Goal: Task Accomplishment & Management: Manage account settings

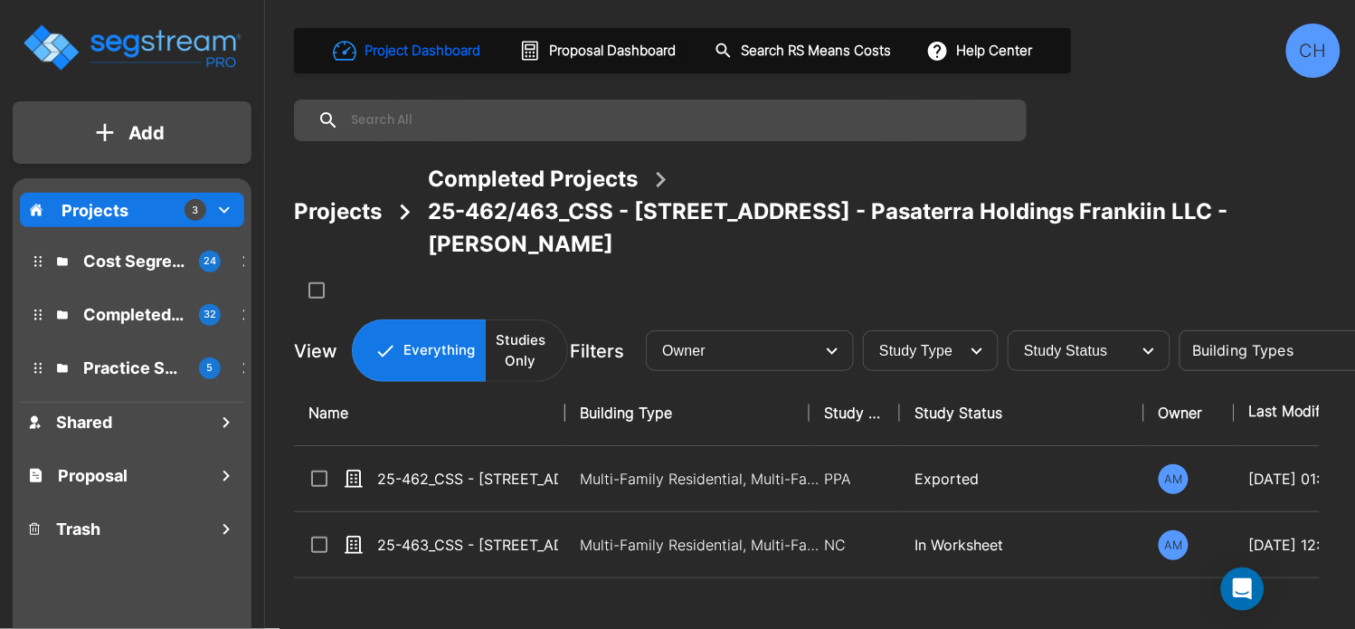
click at [1309, 46] on div "CH" at bounding box center [1313, 51] width 54 height 54
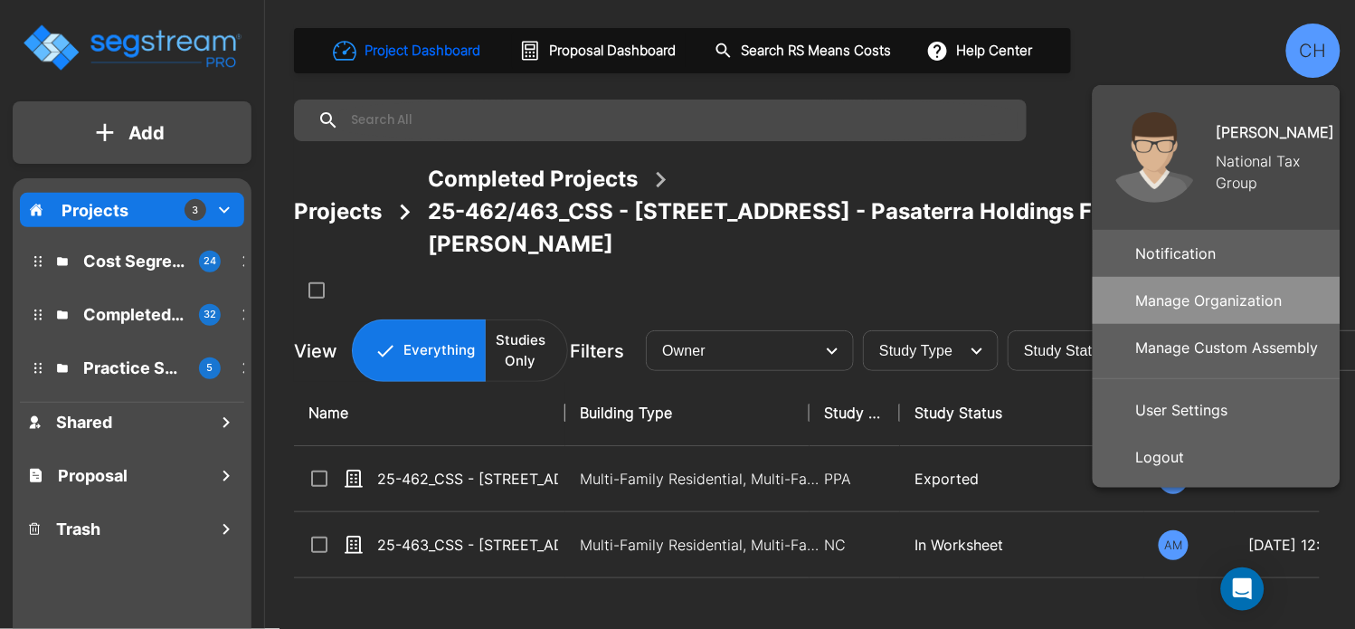
click at [1273, 299] on p "Manage Organization" at bounding box center [1209, 300] width 161 height 36
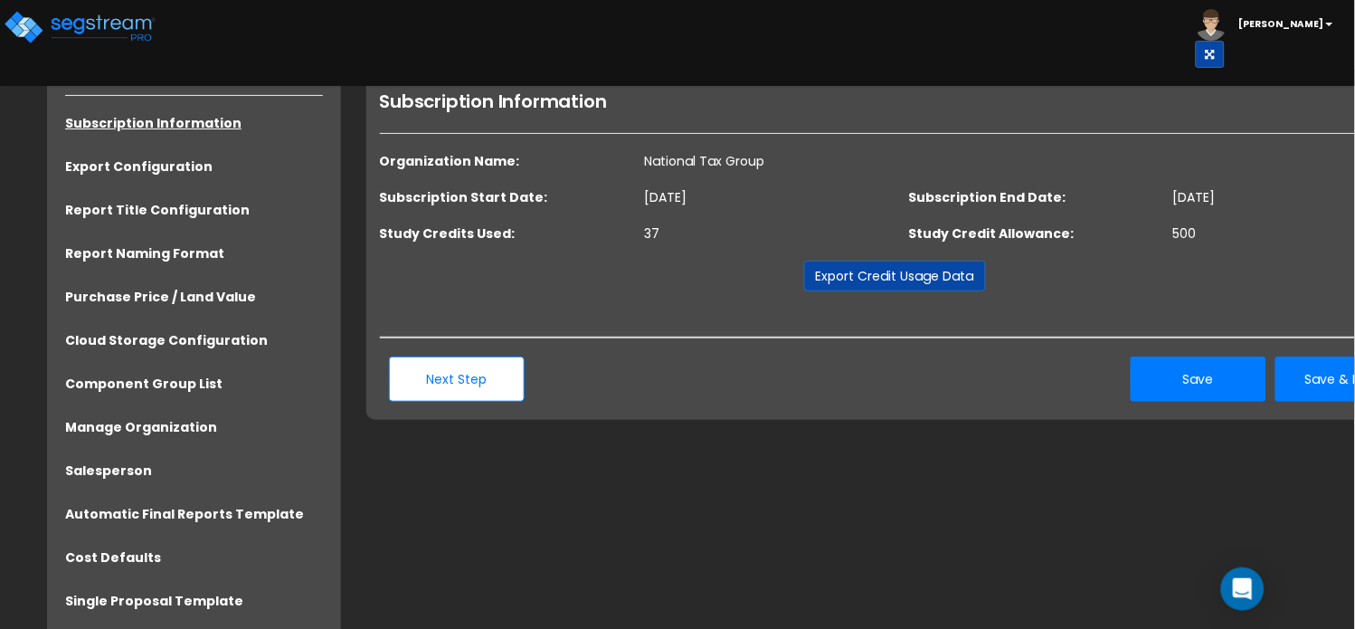
scroll to position [10, 0]
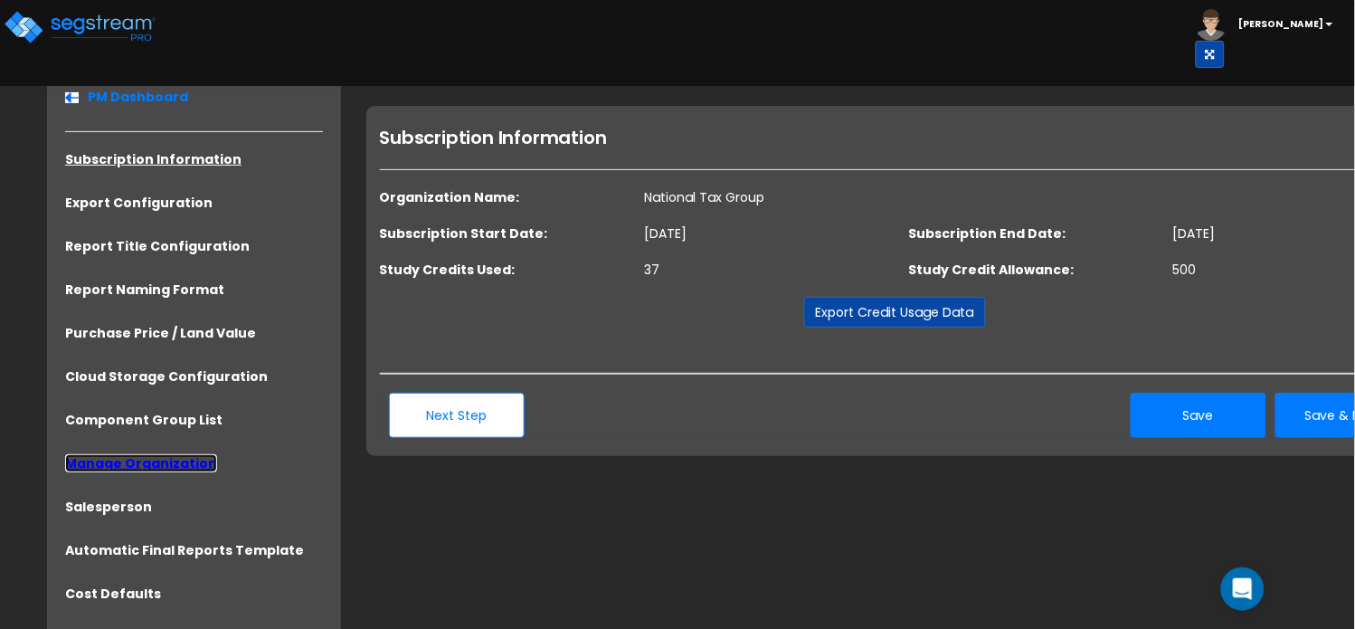
click at [188, 463] on link "Manage Organization" at bounding box center [141, 463] width 152 height 18
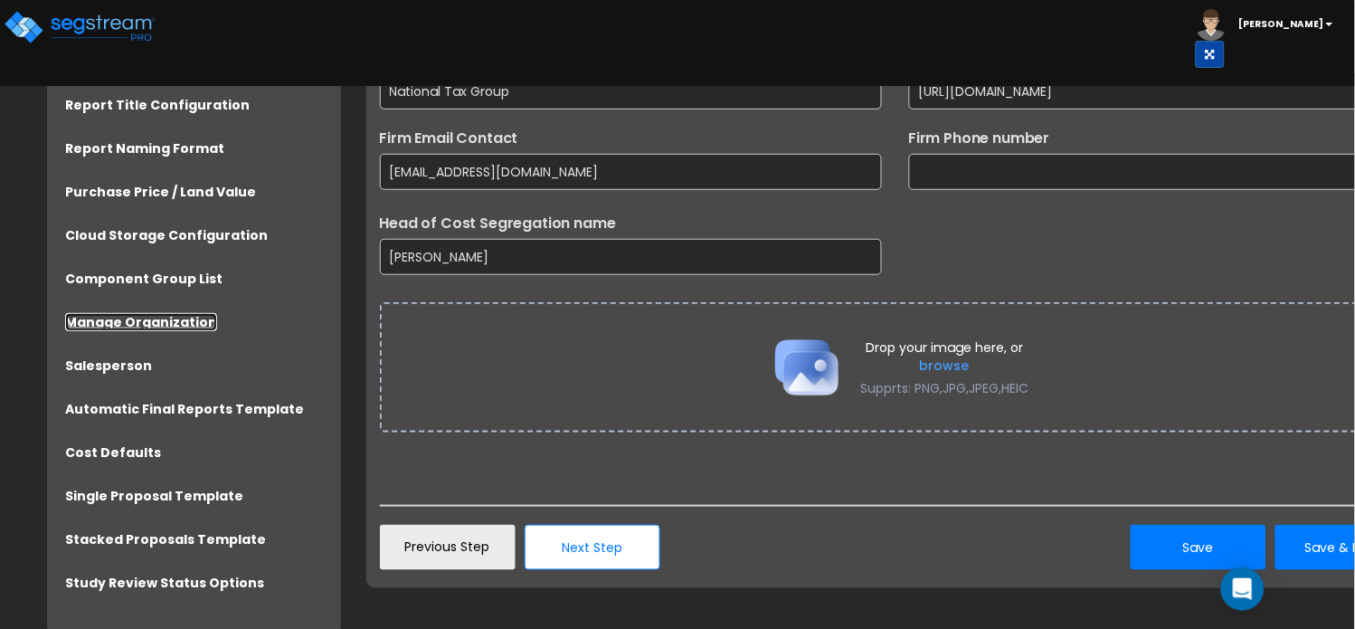
scroll to position [159, 0]
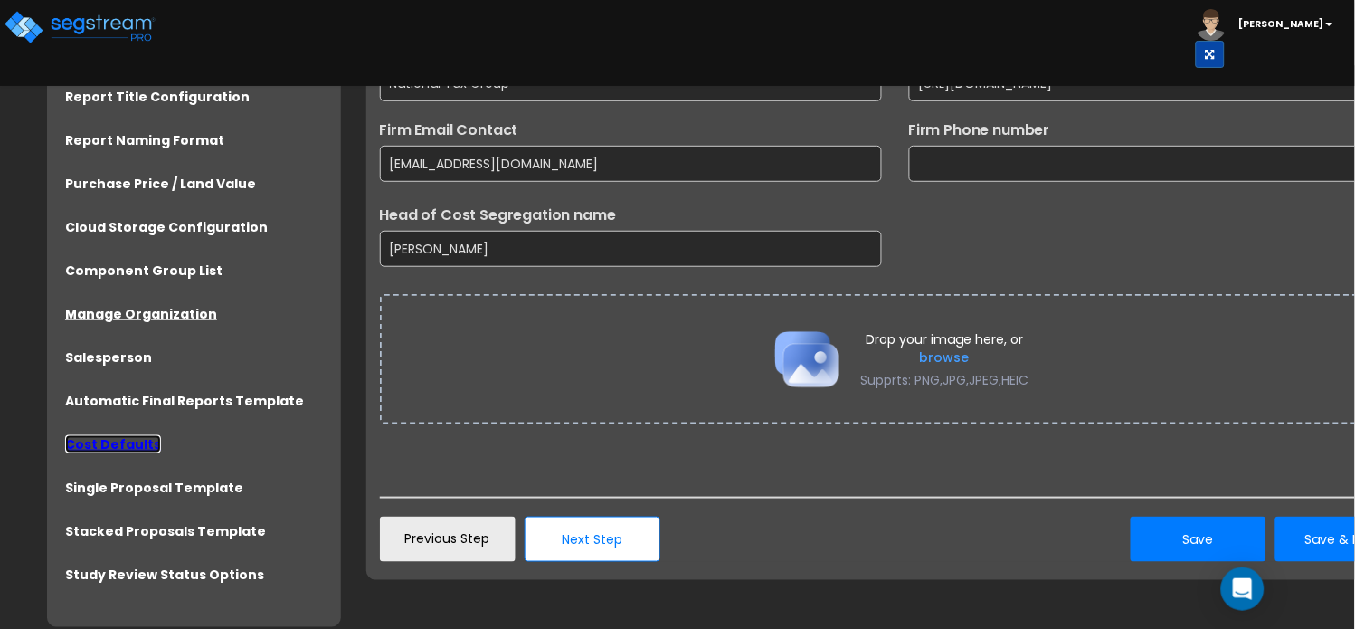
click at [113, 442] on link "Cost Defaults" at bounding box center [113, 444] width 96 height 18
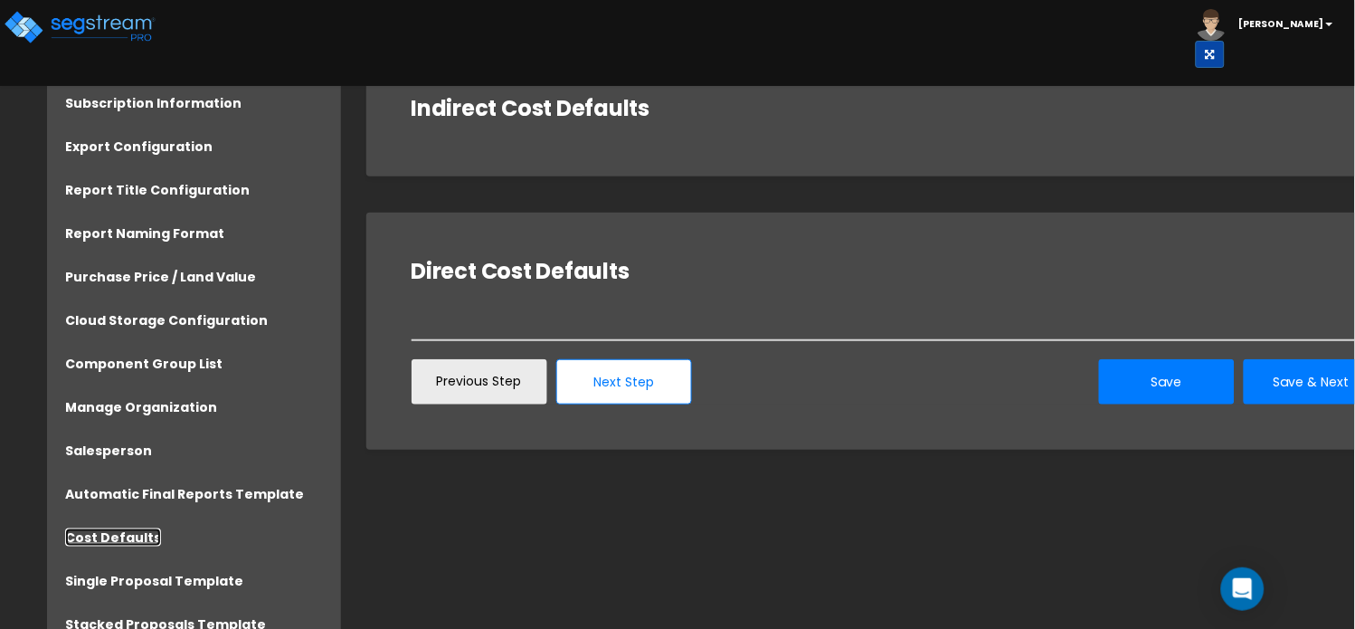
scroll to position [73, 0]
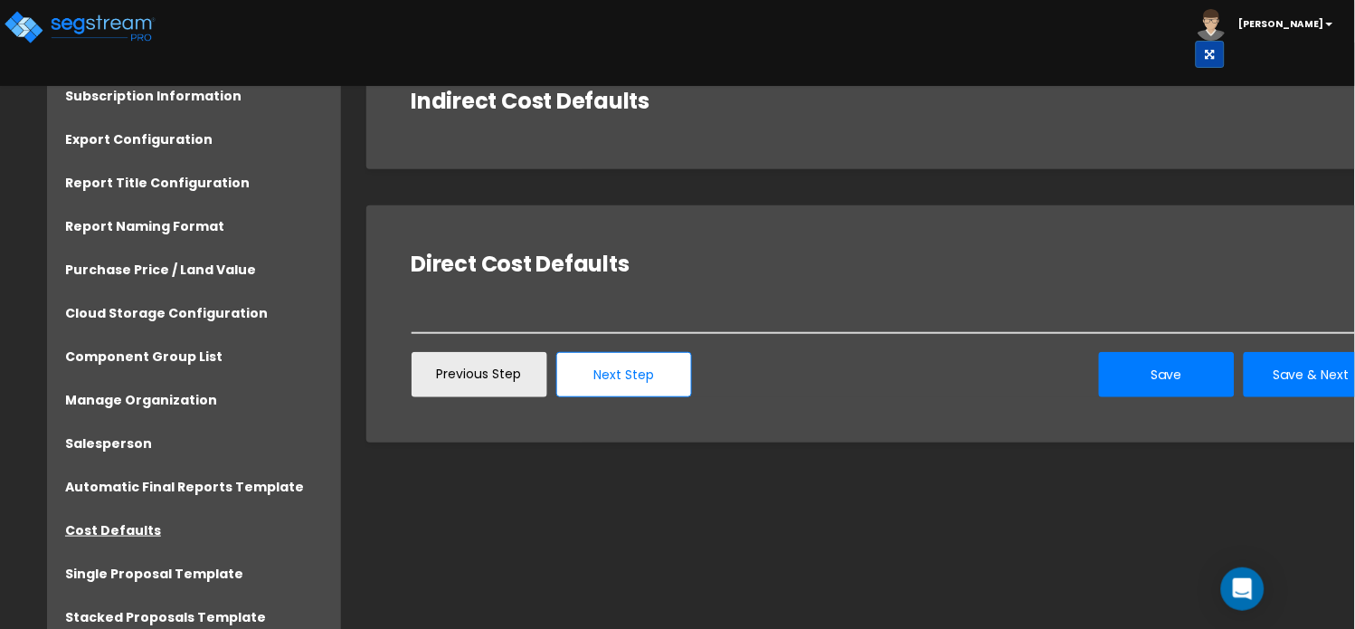
click at [474, 286] on div "Direct Cost Defaults" at bounding box center [896, 269] width 968 height 36
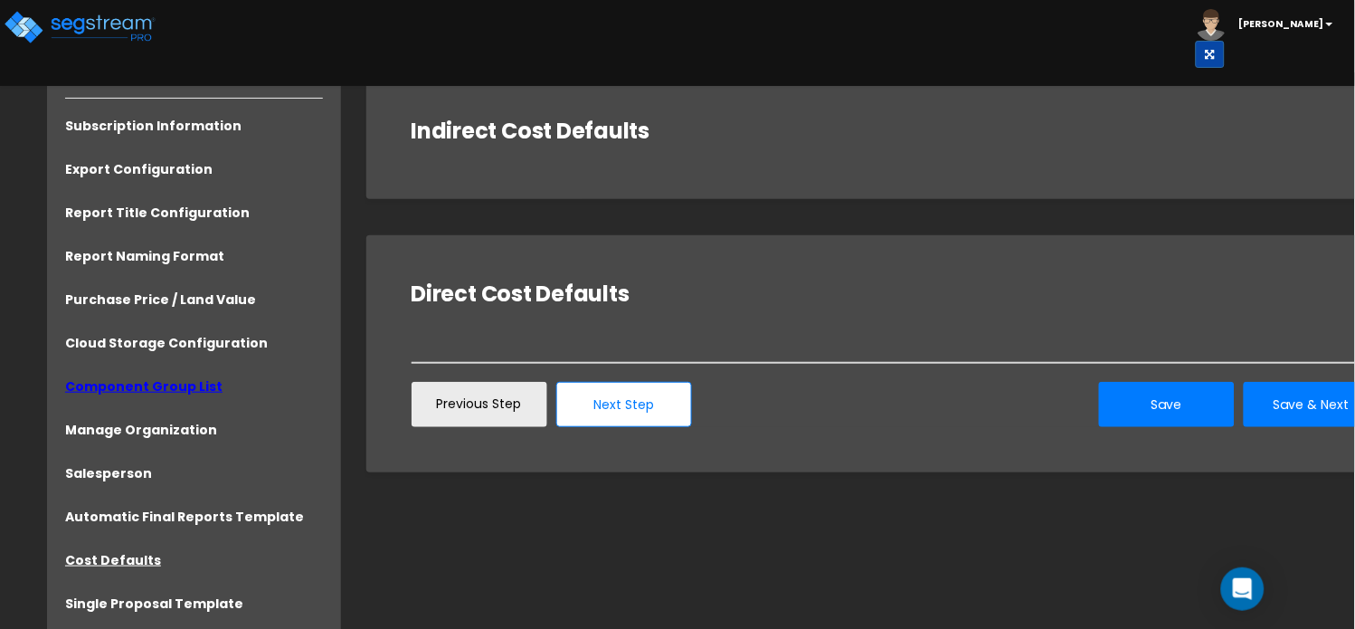
scroll to position [70, 0]
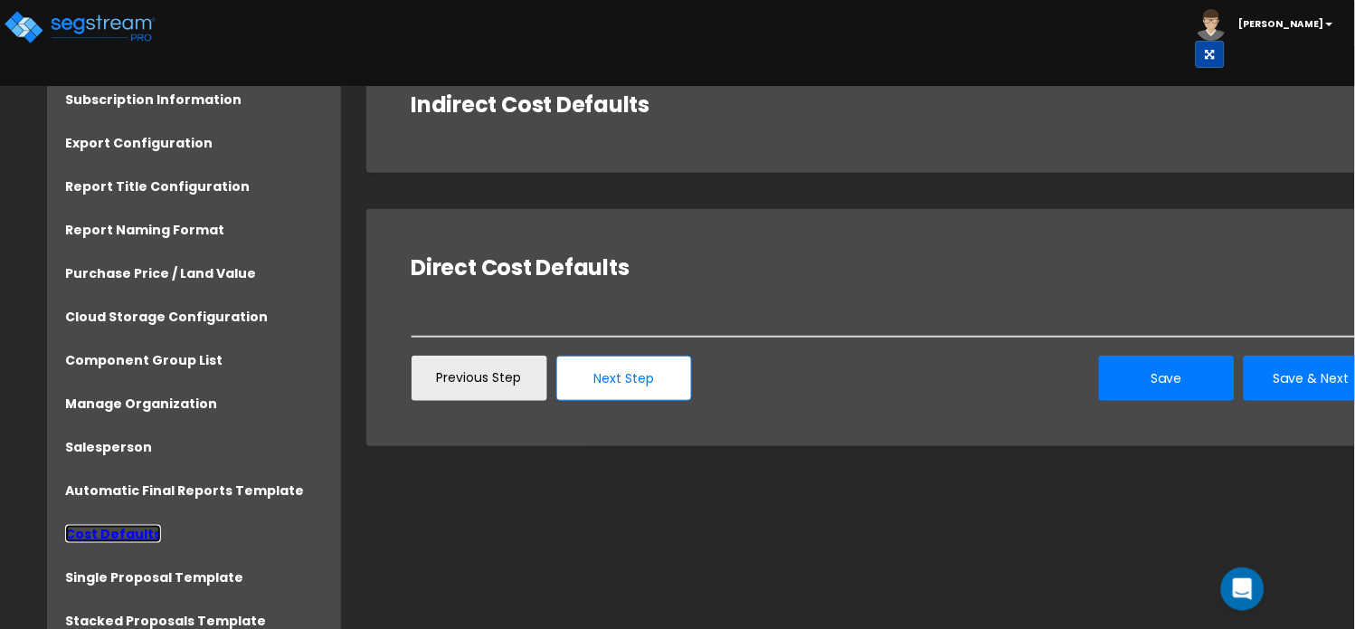
click at [120, 530] on link "Cost Defaults" at bounding box center [113, 534] width 96 height 18
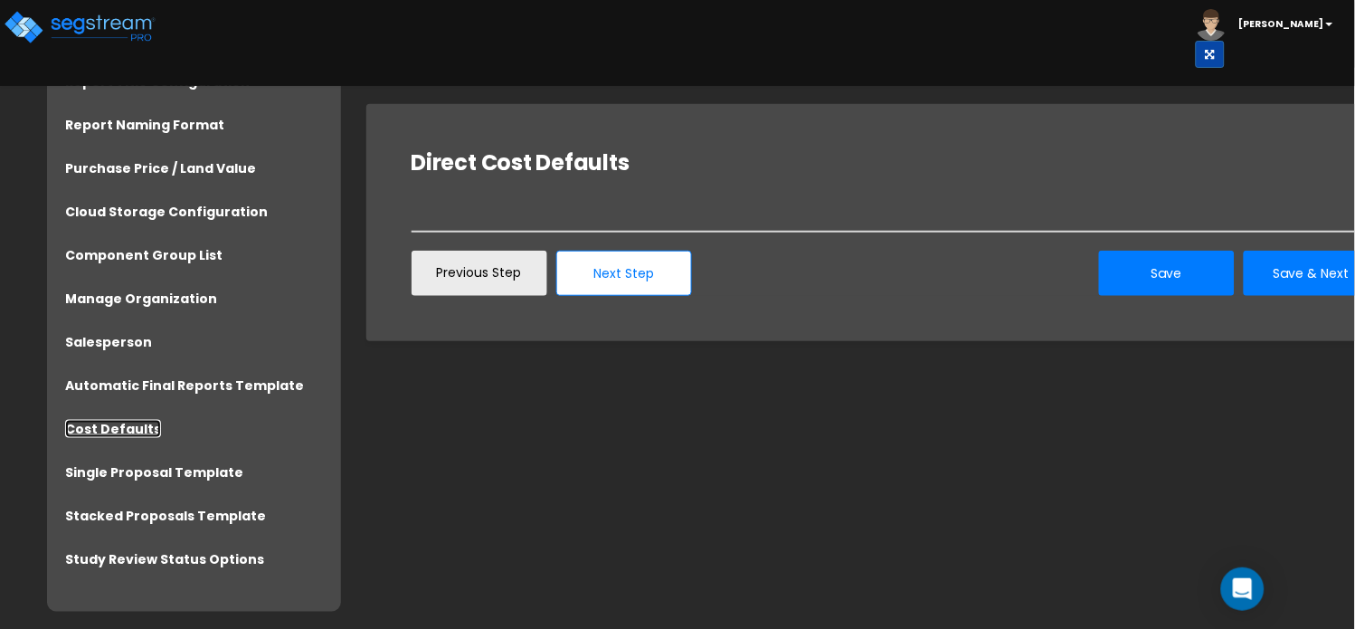
scroll to position [168, 0]
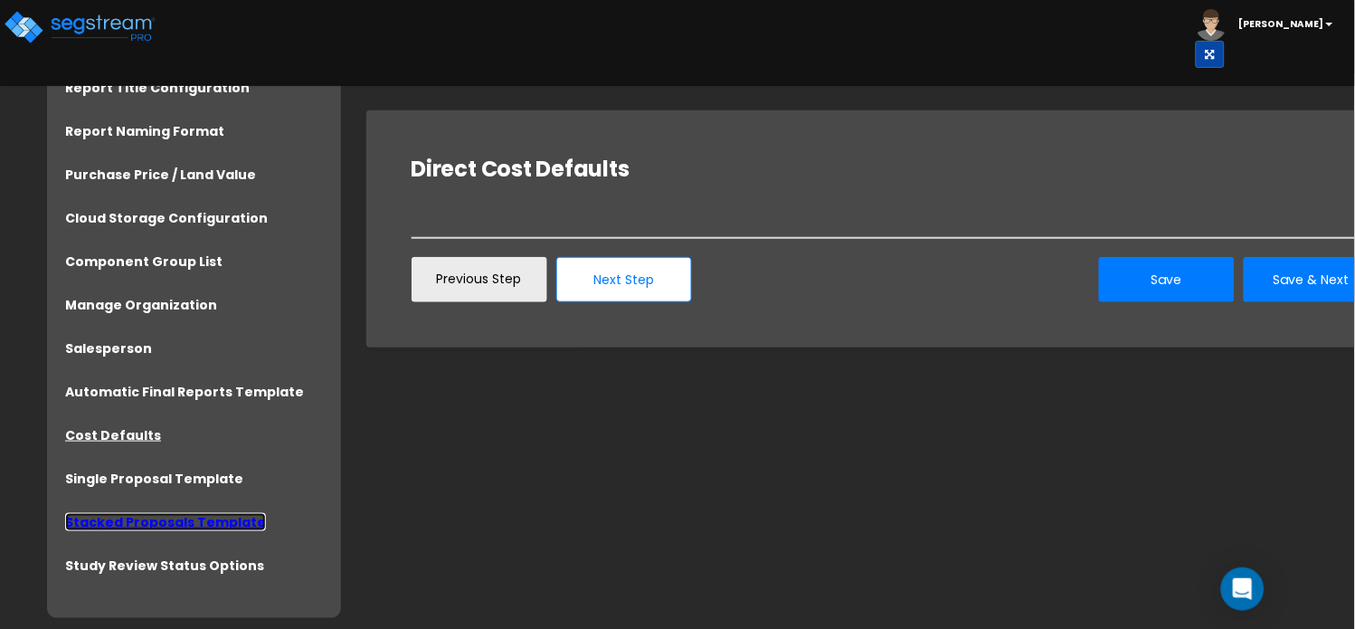
click at [210, 519] on link "Stacked Proposals Template" at bounding box center [165, 522] width 201 height 18
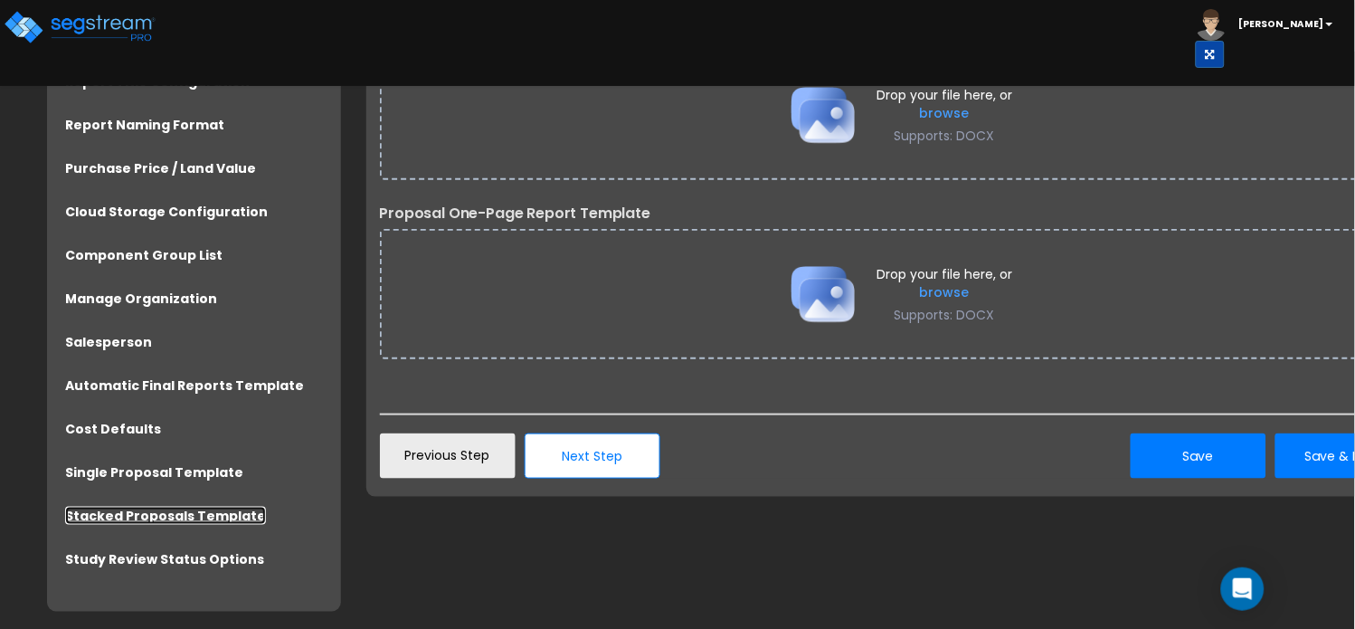
scroll to position [172, 0]
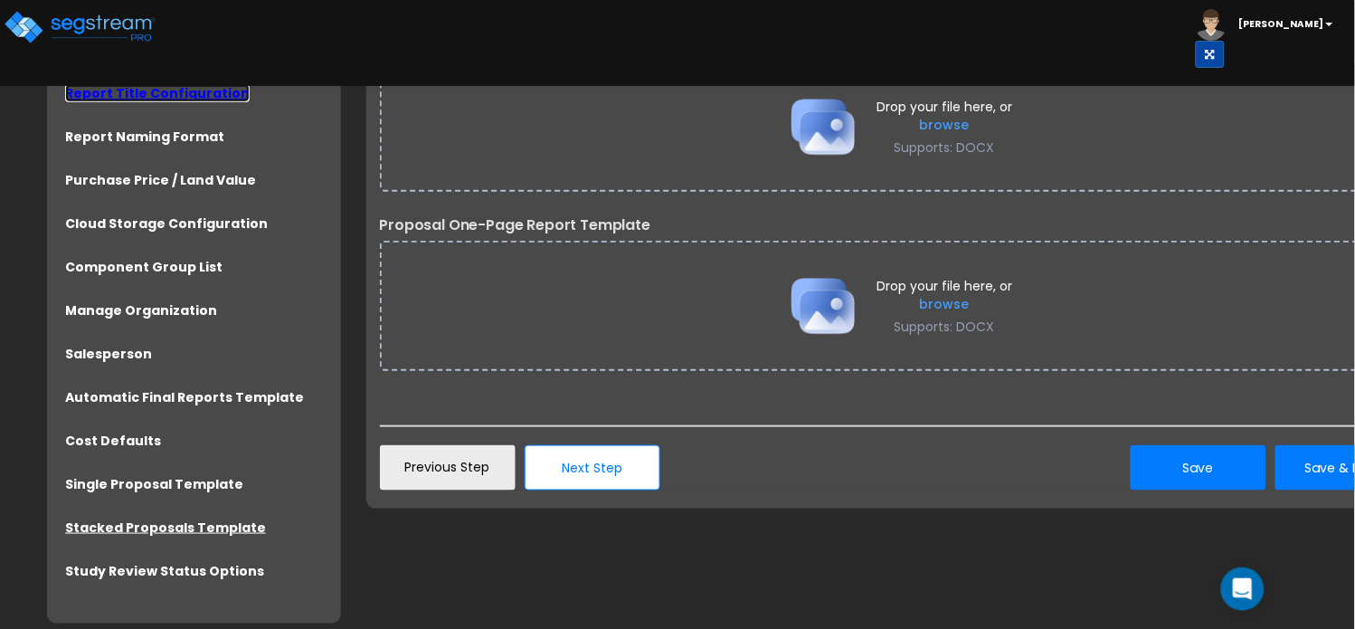
click at [142, 84] on link "Report Title Configuration" at bounding box center [157, 93] width 185 height 18
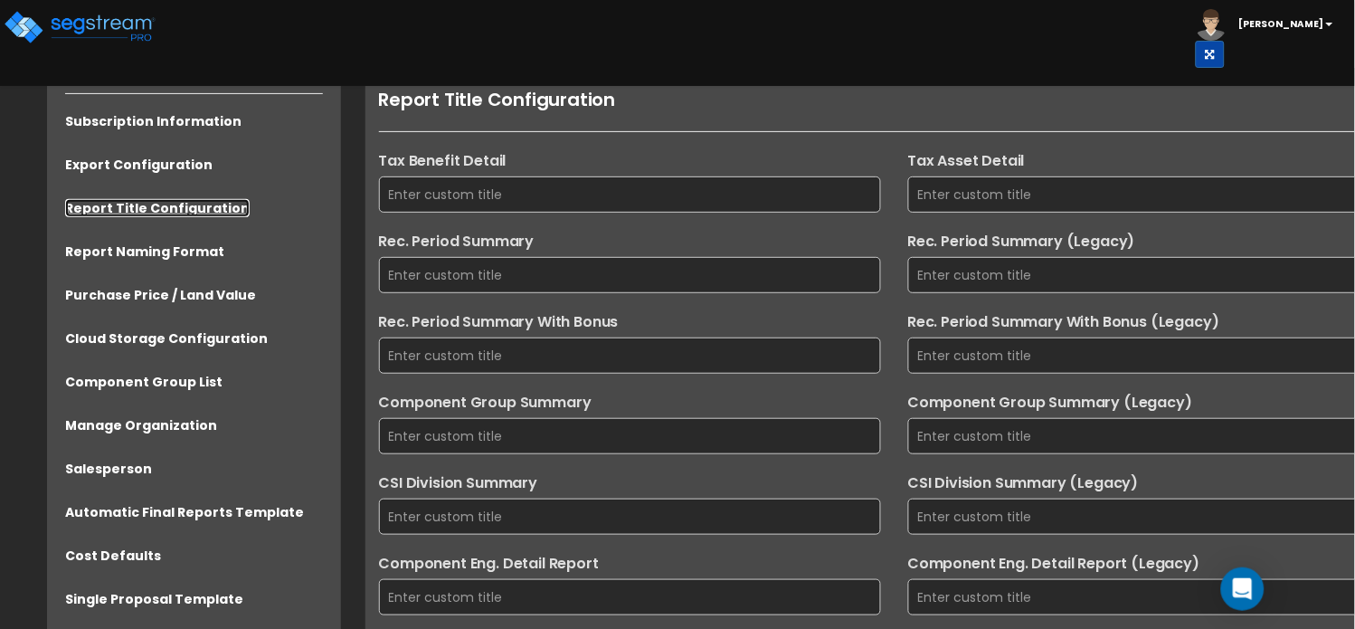
scroll to position [0, 0]
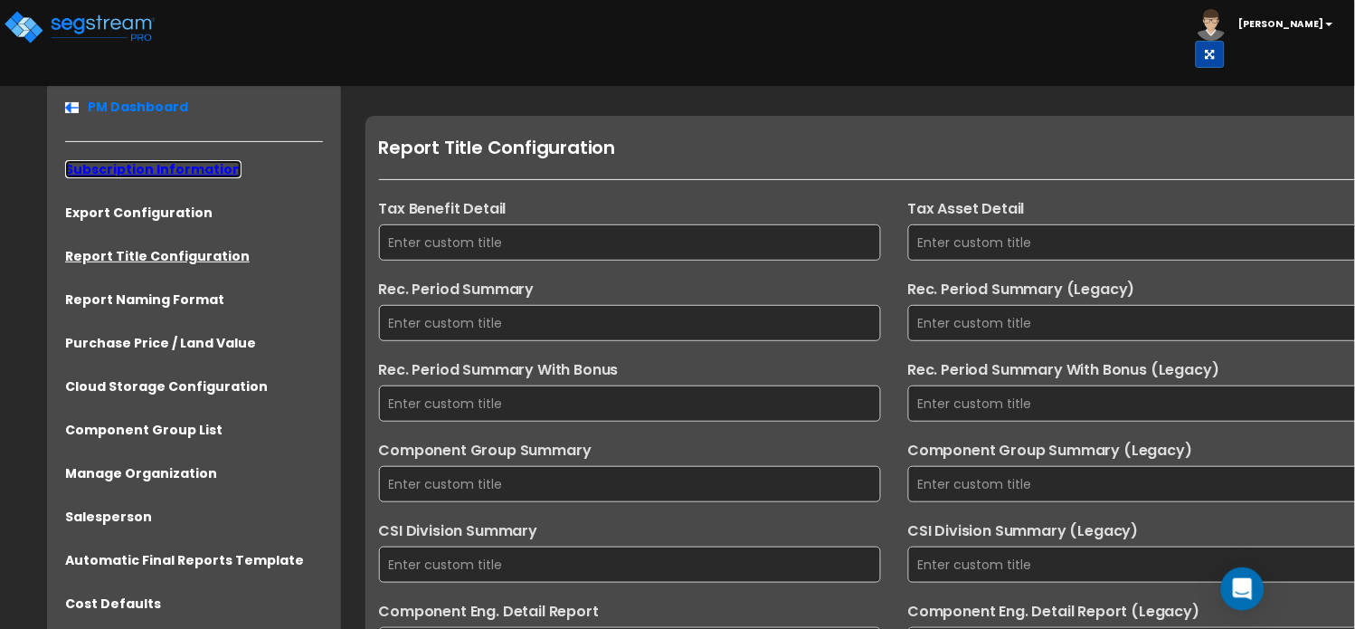
click at [108, 170] on link "Subscription Information" at bounding box center [153, 169] width 176 height 18
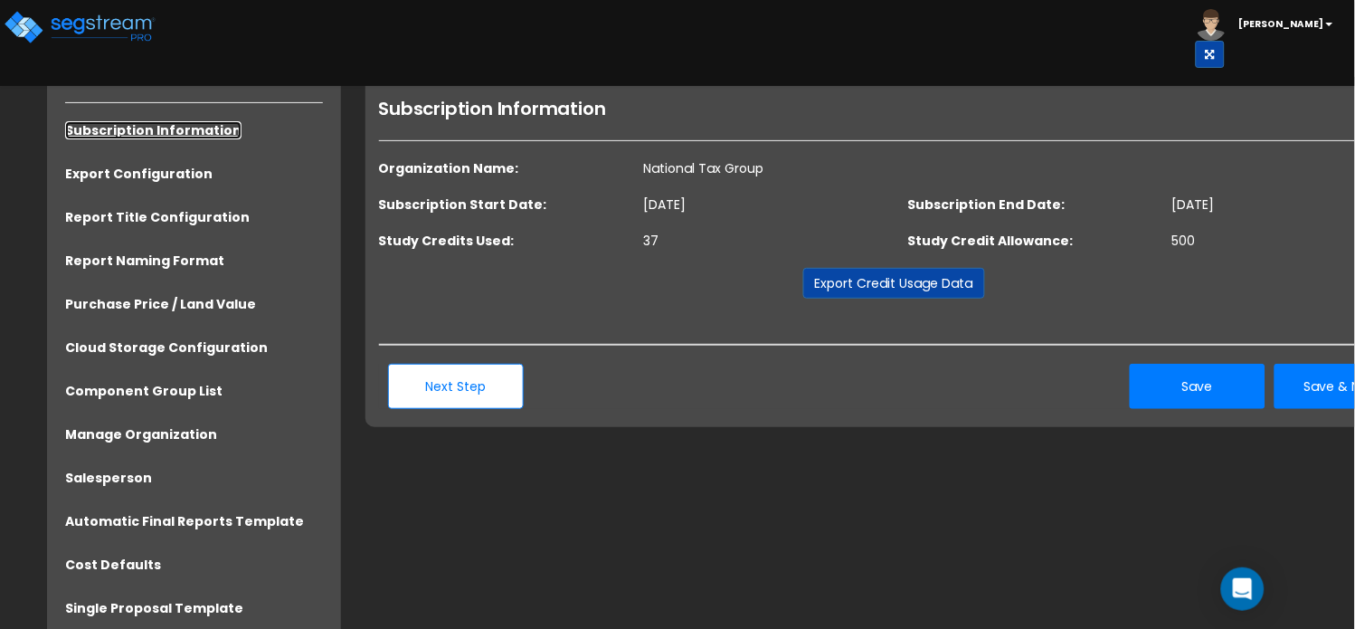
scroll to position [43, 0]
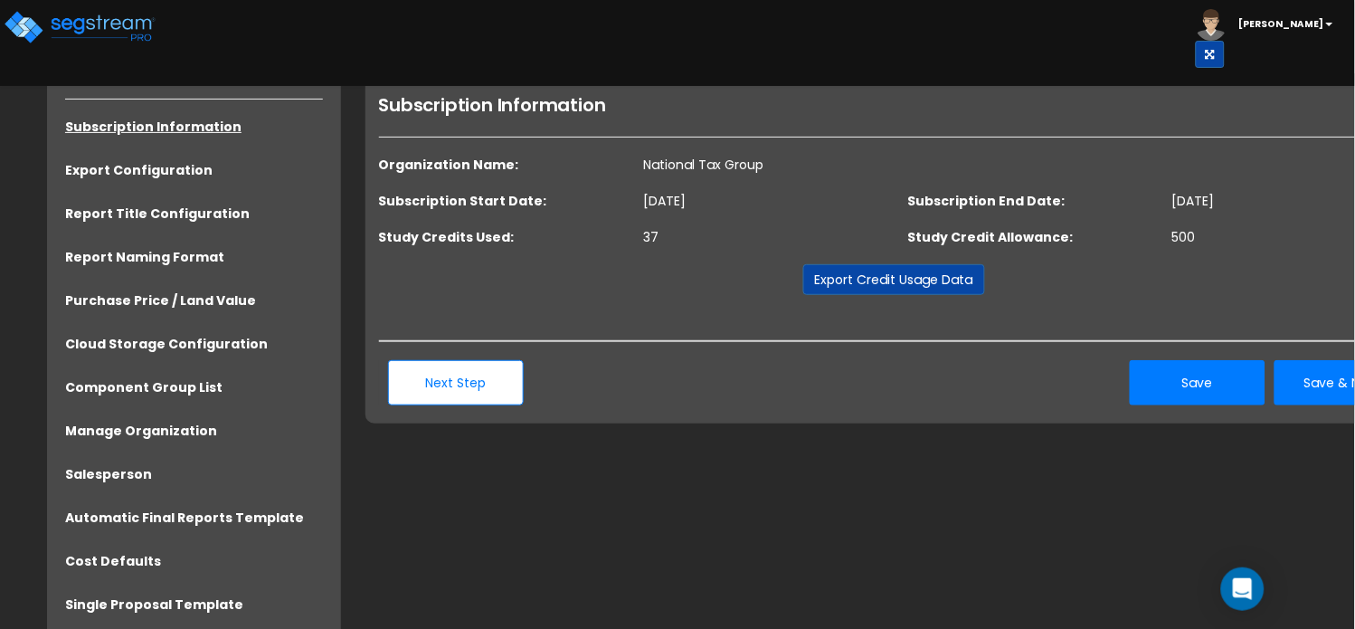
click at [99, 177] on li "Export Configuration" at bounding box center [194, 176] width 258 height 30
click at [102, 172] on link "Export Configuration" at bounding box center [138, 170] width 147 height 18
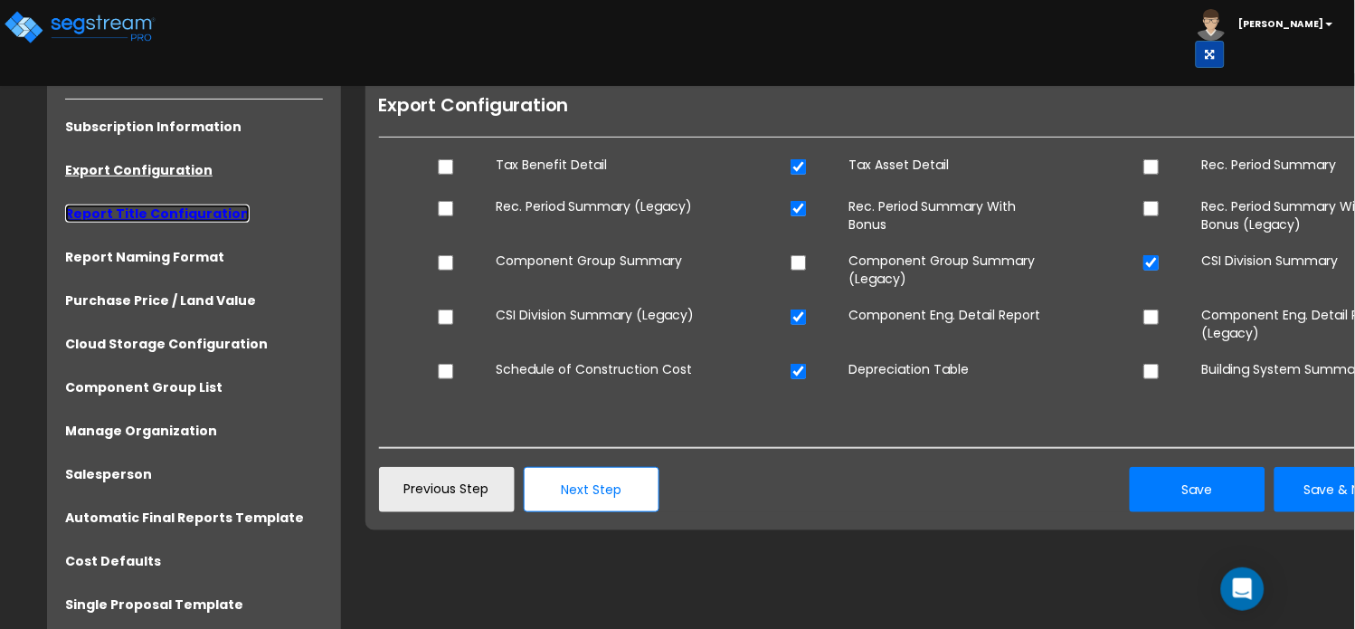
click at [100, 207] on link "Report Title Configuration" at bounding box center [157, 213] width 185 height 18
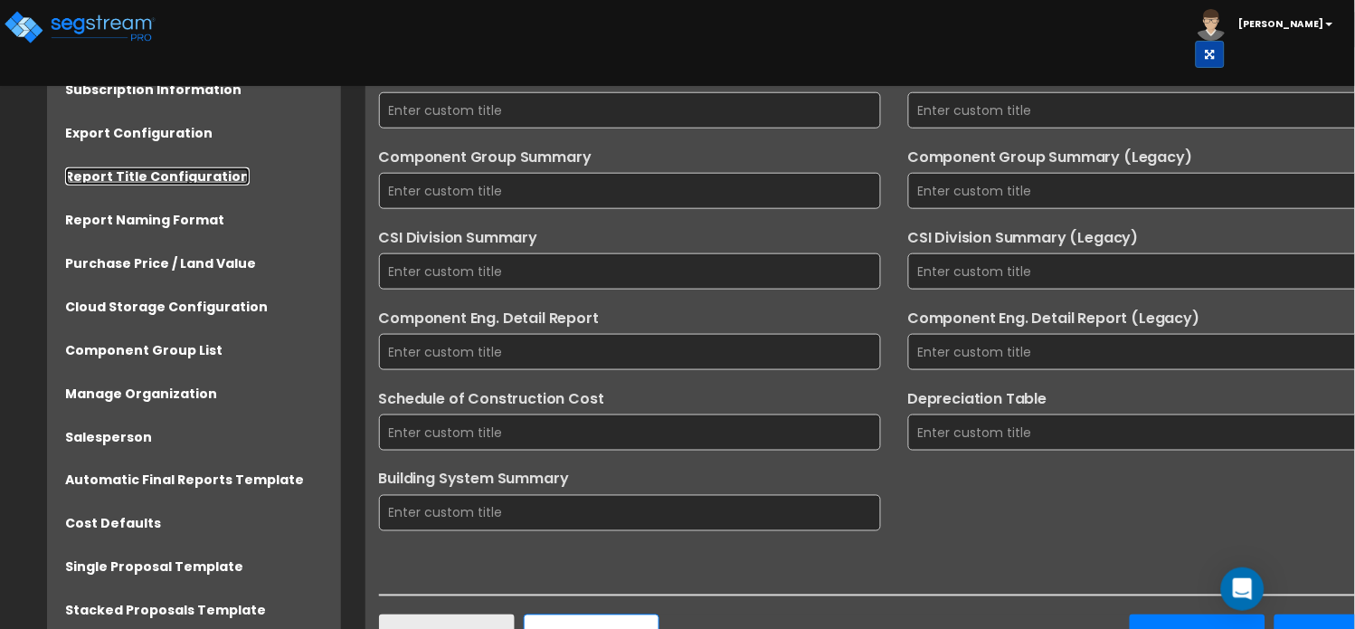
scroll to position [322, 0]
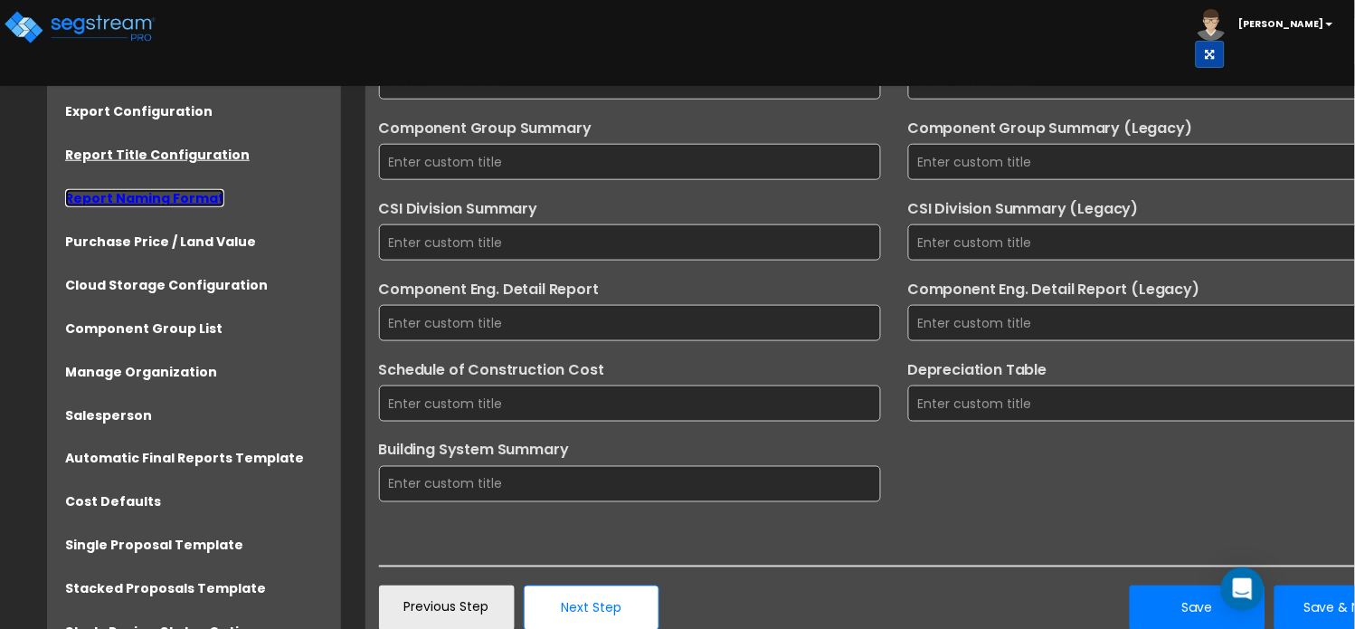
click at [135, 204] on link "Report Naming Format" at bounding box center [144, 198] width 159 height 18
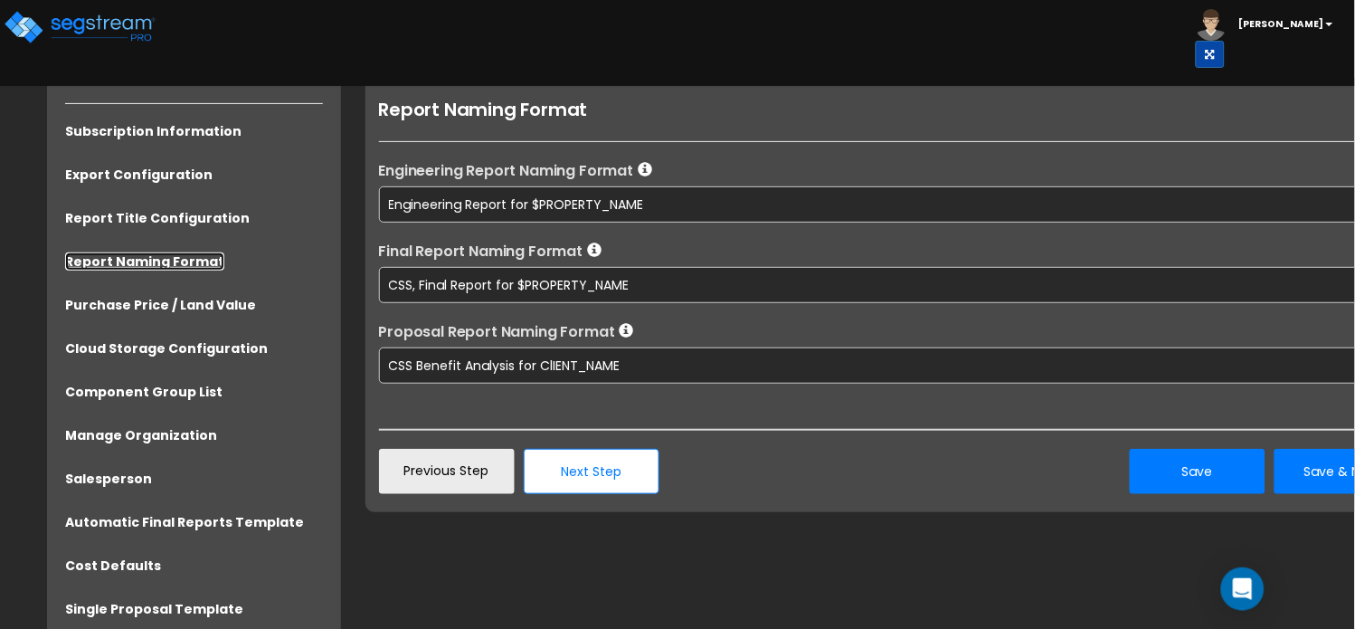
scroll to position [43, 0]
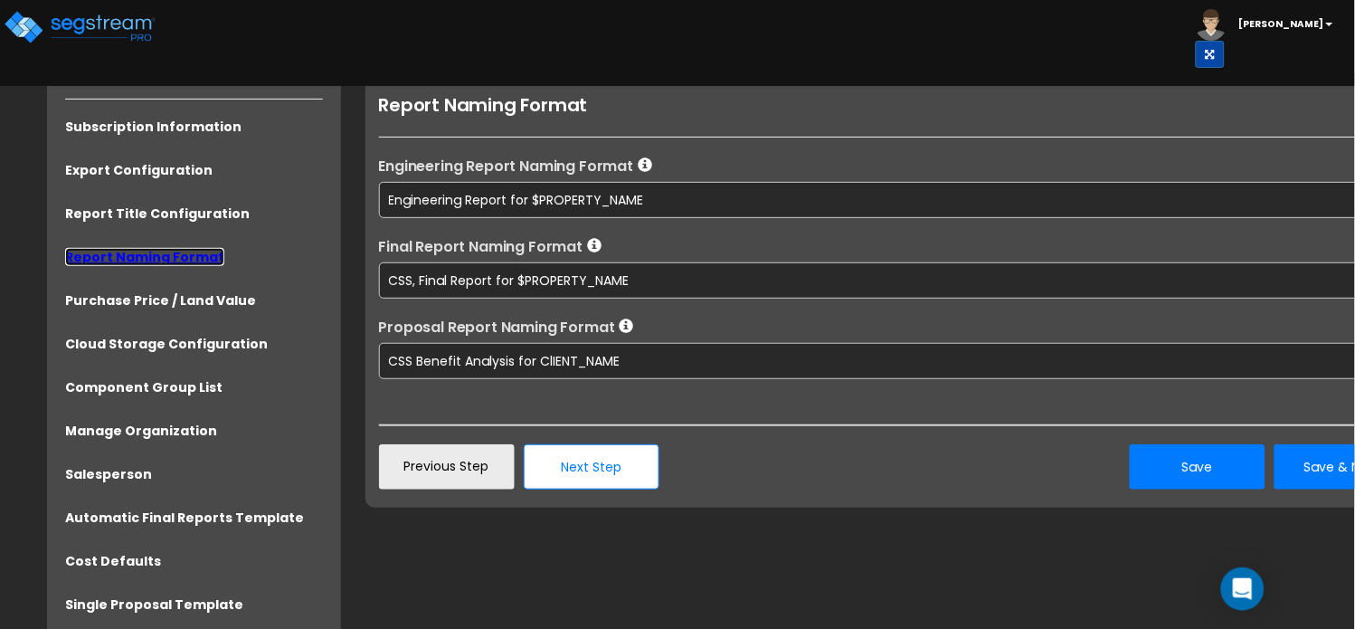
click at [149, 255] on link "Report Naming Format" at bounding box center [144, 257] width 159 height 18
click at [155, 298] on link "Purchase Price / Land Value" at bounding box center [160, 300] width 191 height 18
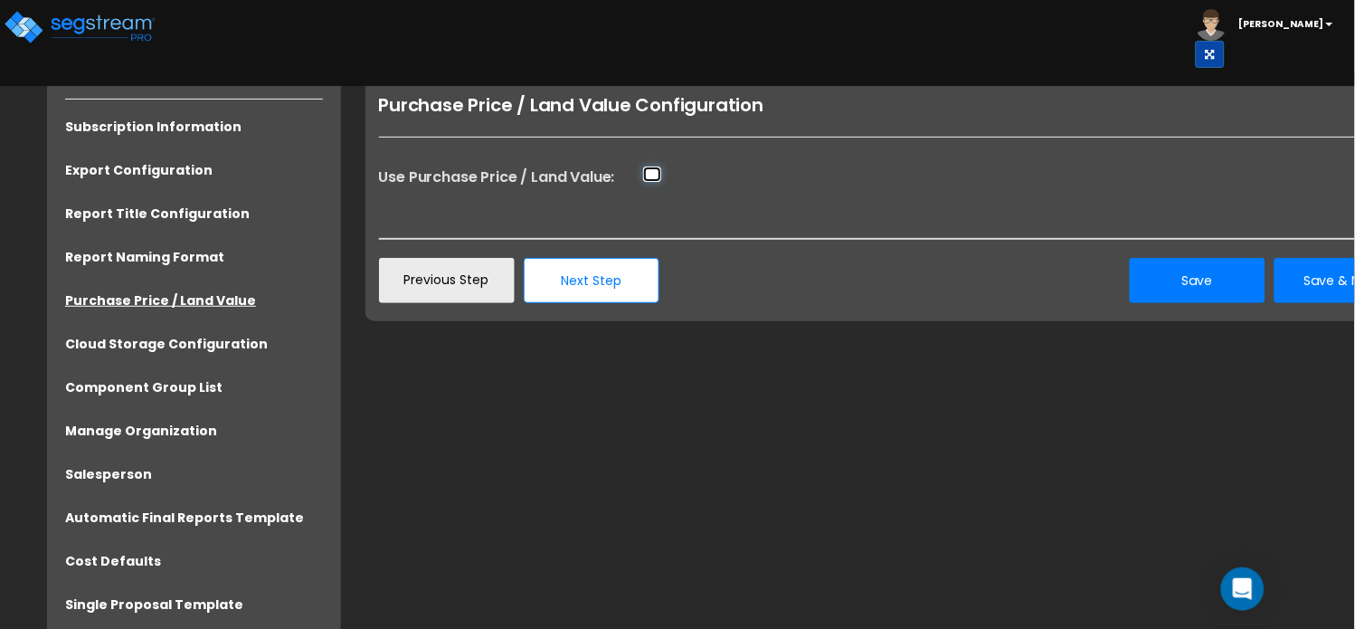
click at [654, 173] on input "Use Purchase Price / Land Value:" at bounding box center [652, 173] width 18 height 15
checkbox input "true"
click at [1180, 280] on button "Save" at bounding box center [1198, 280] width 136 height 45
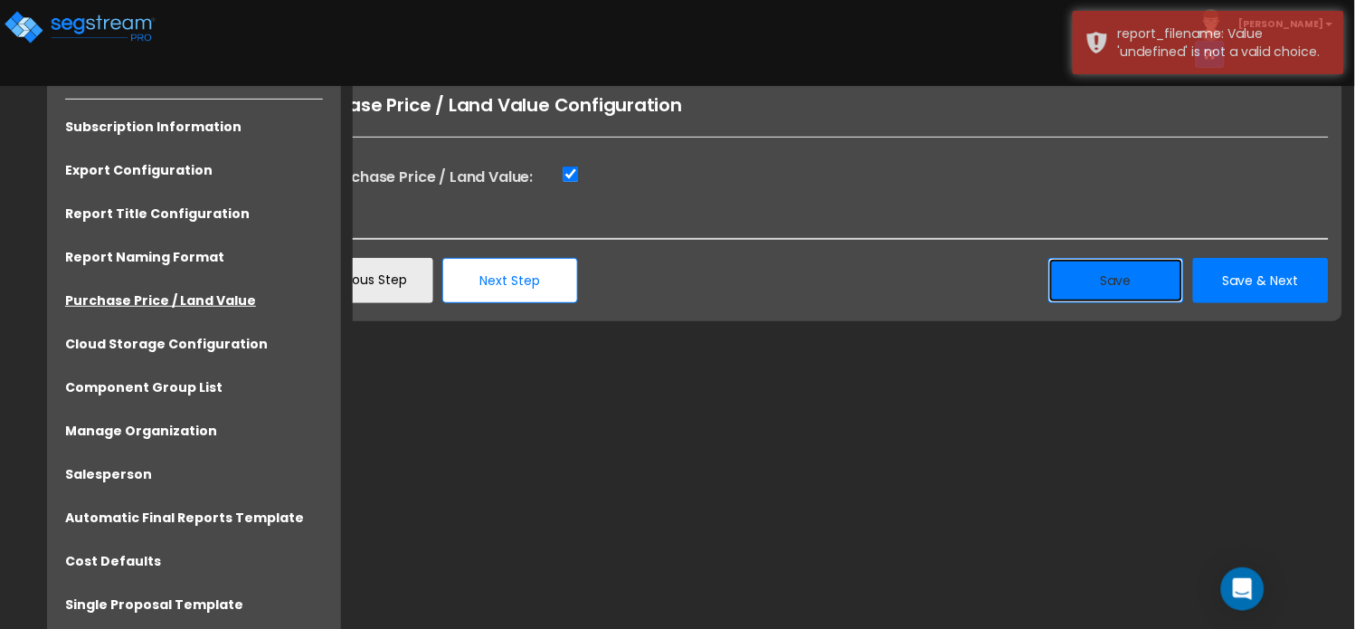
scroll to position [0, 0]
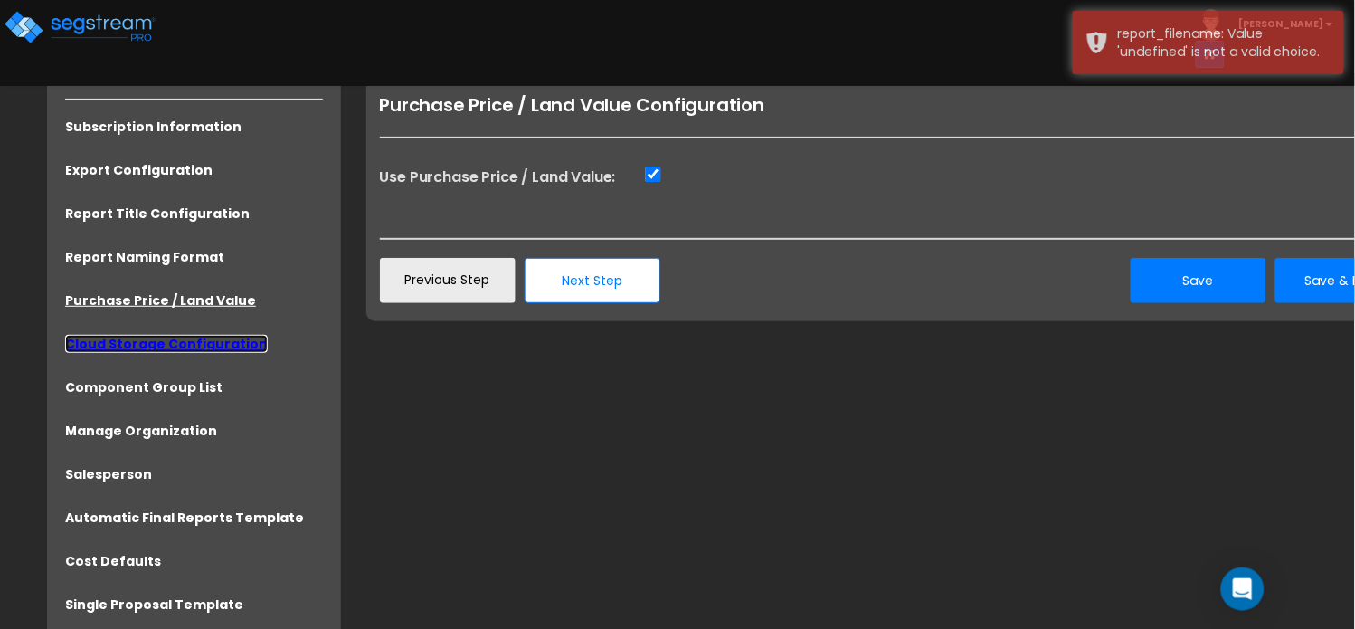
click at [123, 346] on link "Cloud Storage Configuration" at bounding box center [166, 344] width 203 height 18
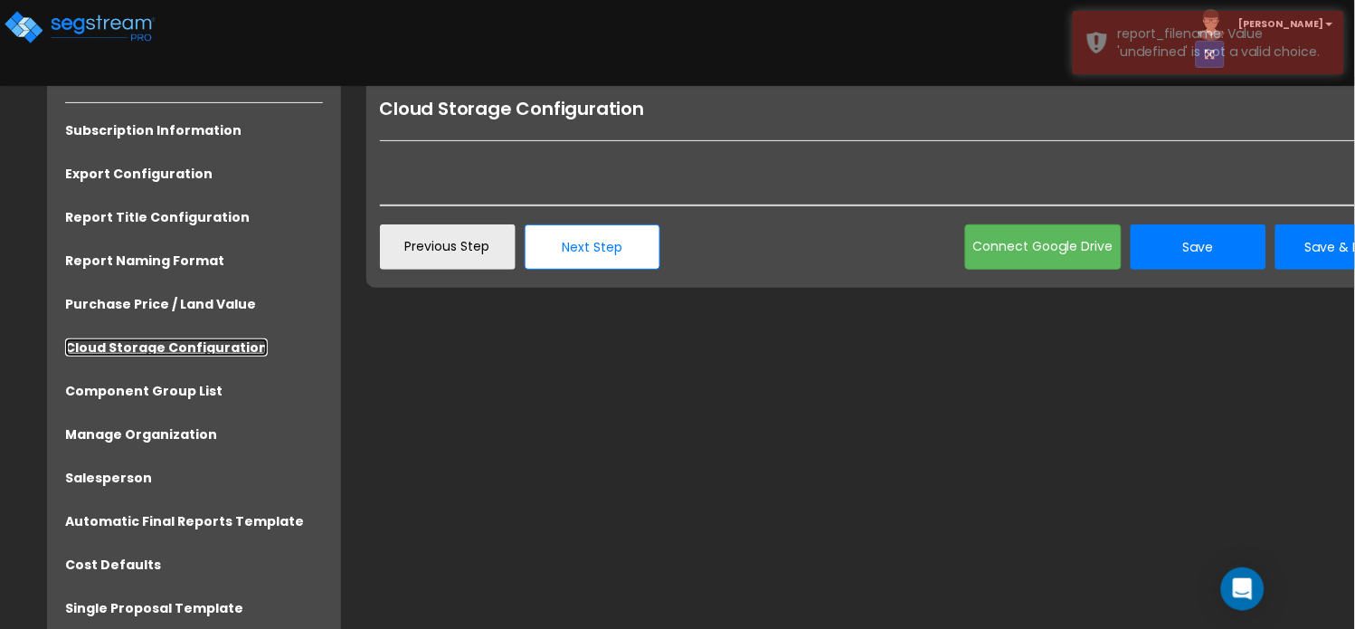
scroll to position [43, 0]
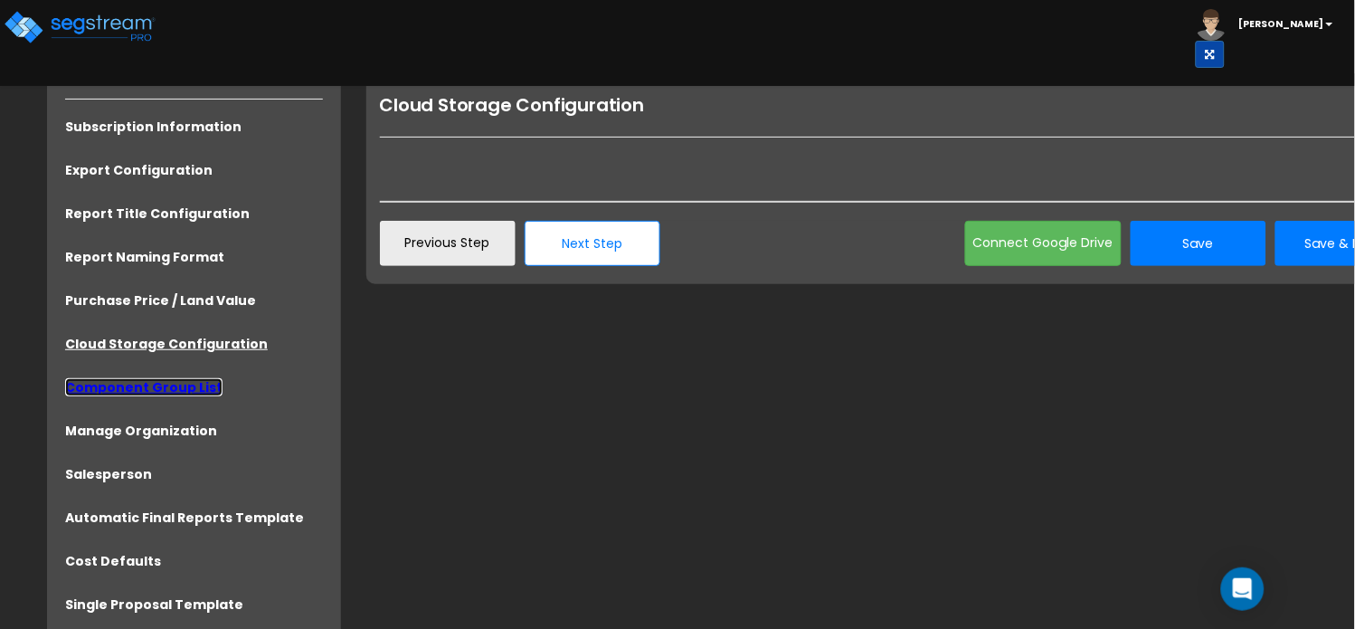
click at [125, 384] on link "Component Group List" at bounding box center [143, 387] width 157 height 18
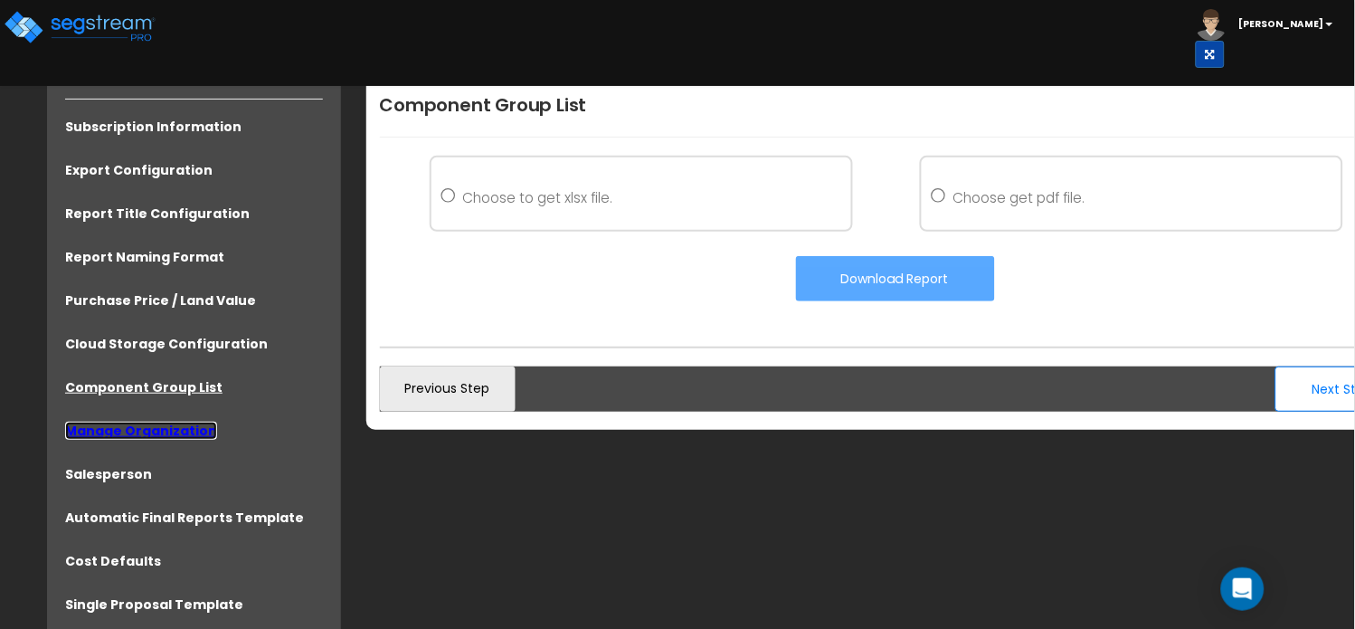
click at [156, 431] on link "Manage Organization" at bounding box center [141, 431] width 152 height 18
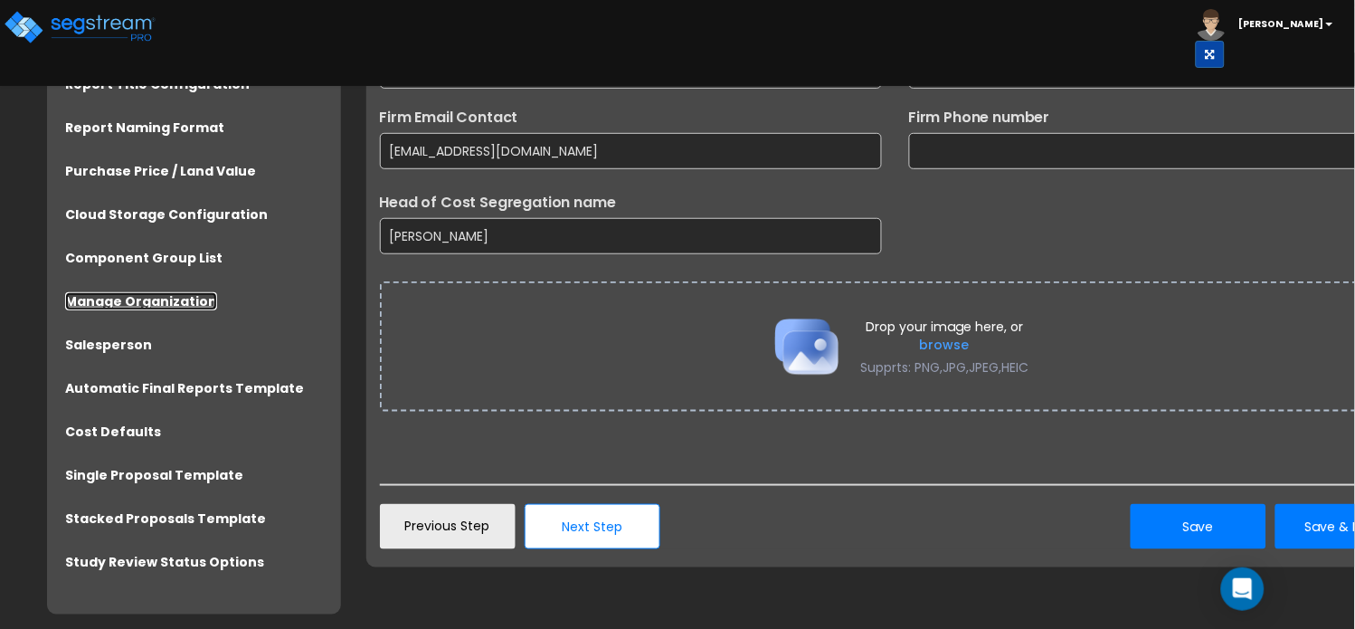
scroll to position [175, 0]
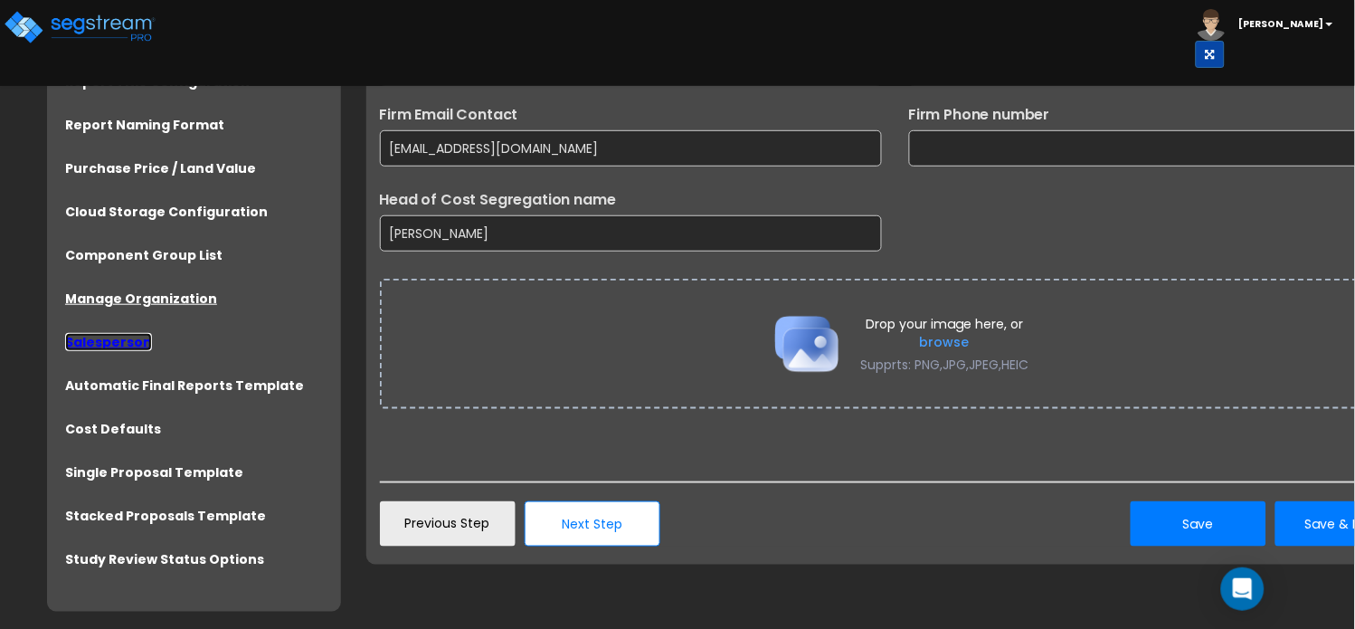
click at [107, 337] on link "Salesperson" at bounding box center [108, 342] width 87 height 18
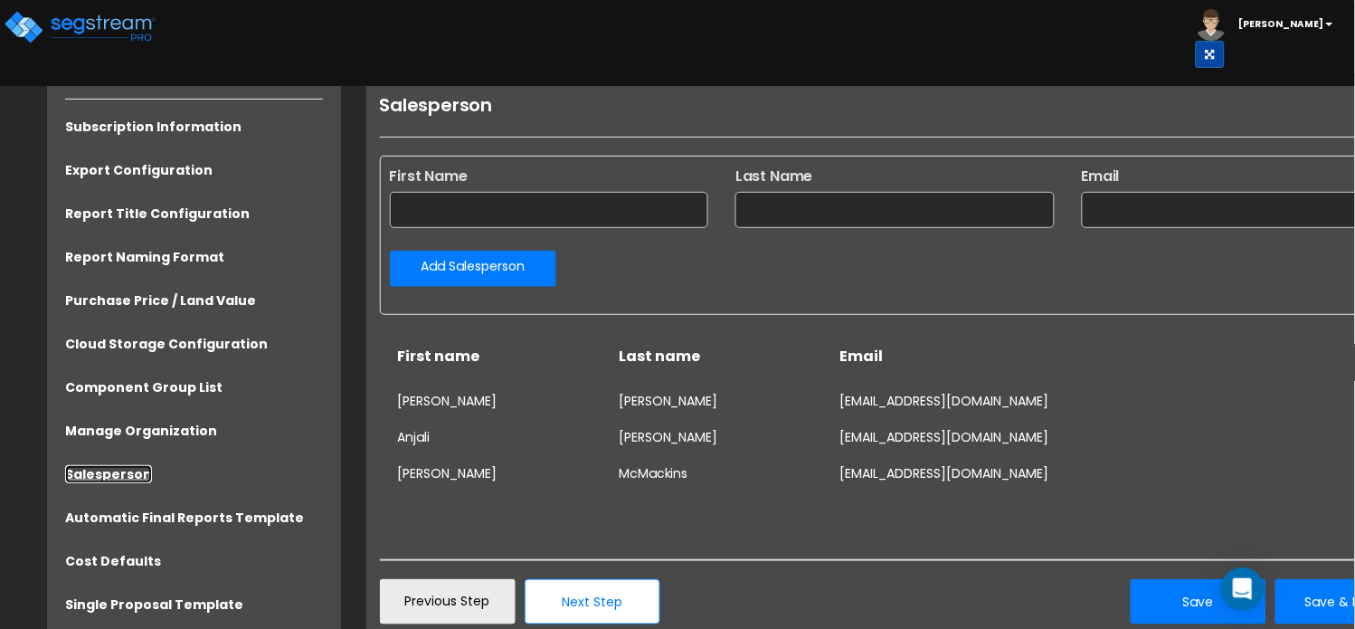
scroll to position [57, 0]
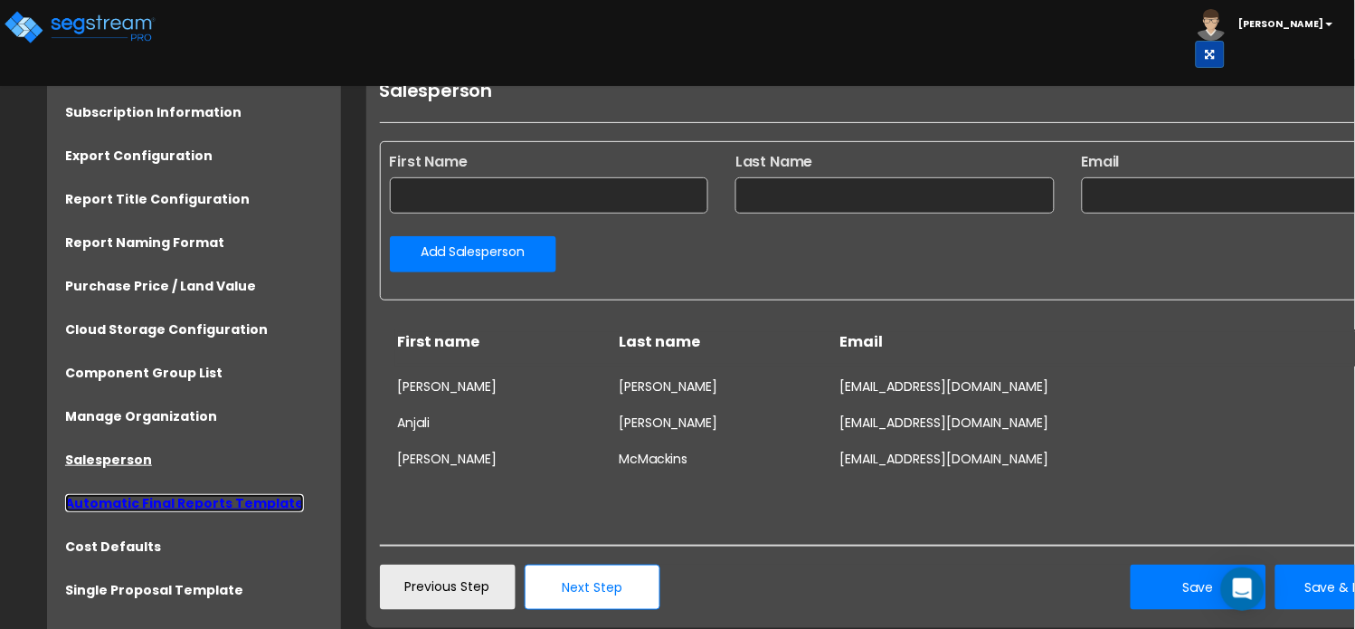
click at [134, 506] on link "Automatic Final Reports Template" at bounding box center [184, 503] width 239 height 18
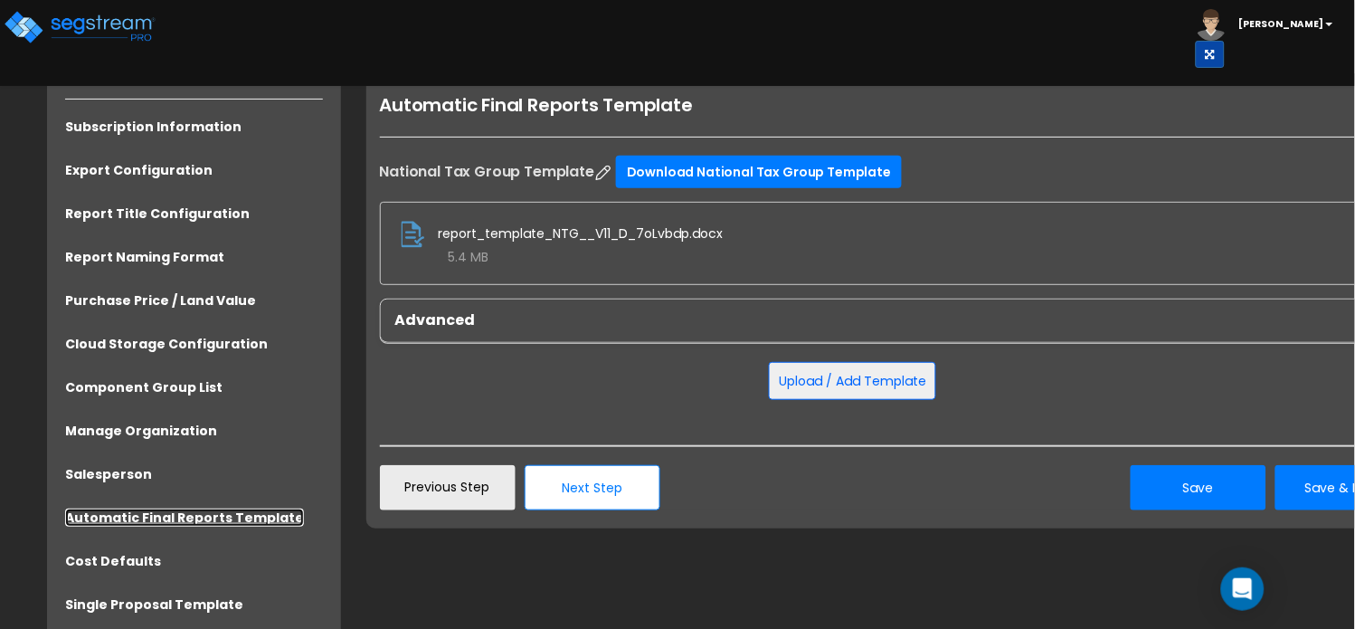
scroll to position [56, 0]
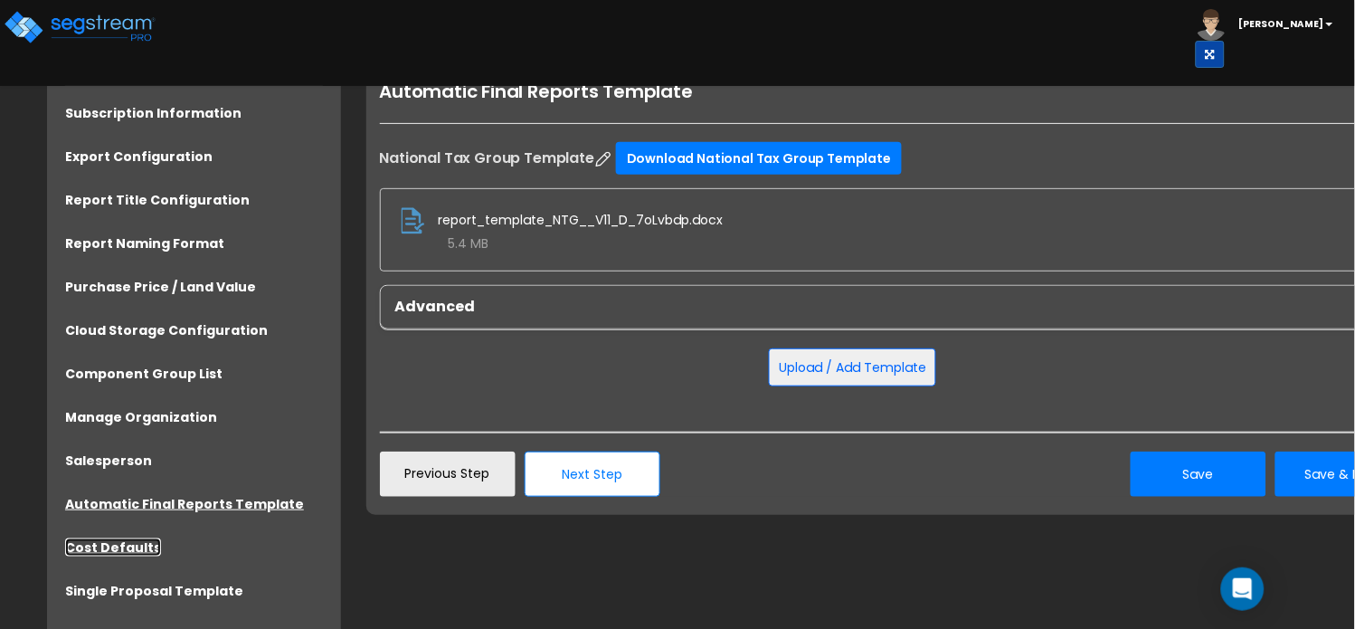
click at [100, 548] on link "Cost Defaults" at bounding box center [113, 547] width 96 height 18
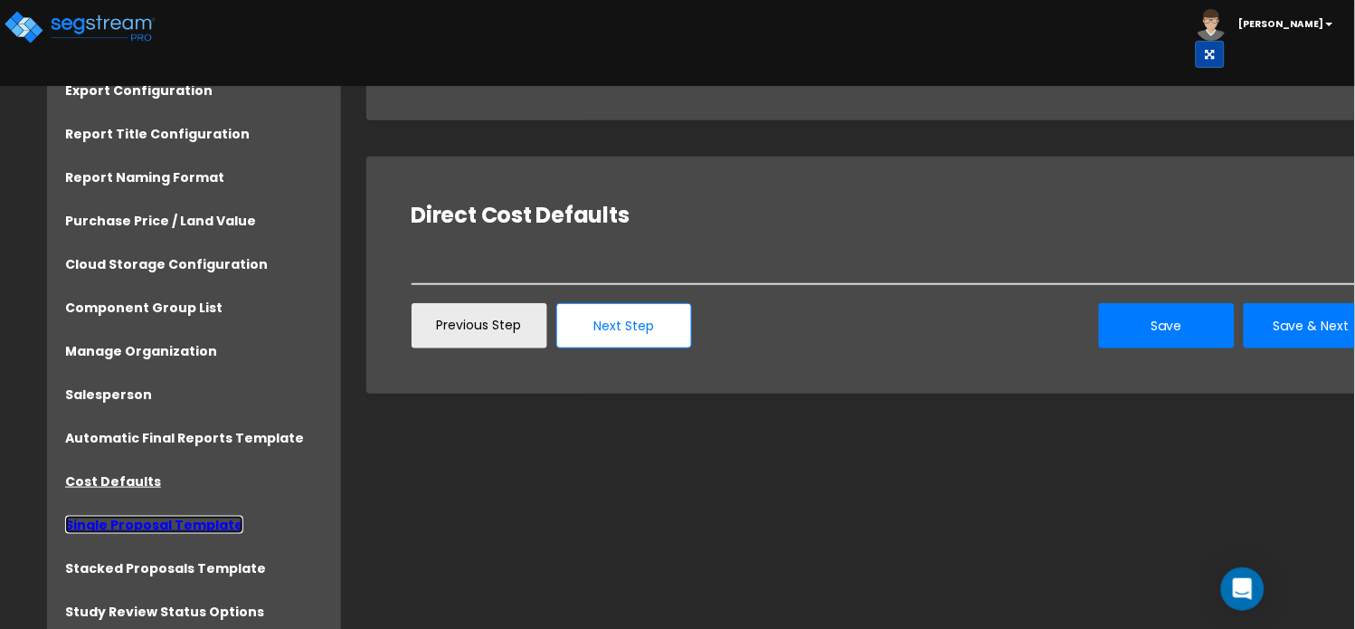
click at [167, 524] on link "Single Proposal Template" at bounding box center [154, 525] width 178 height 18
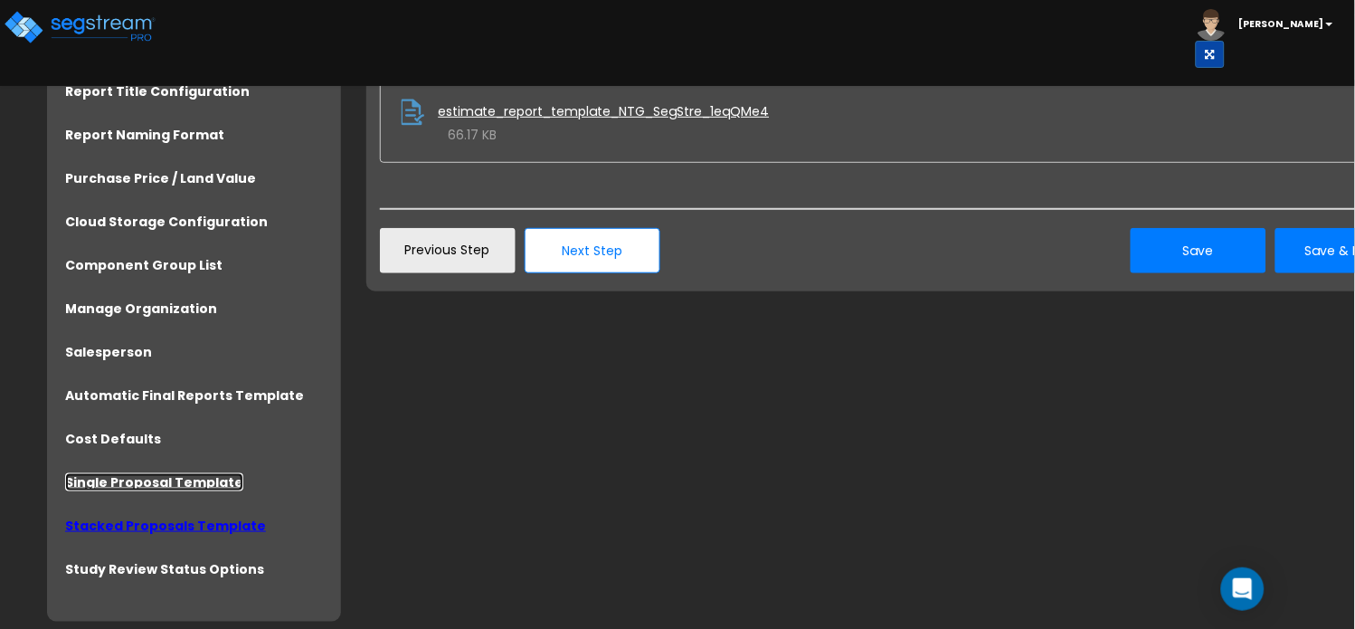
scroll to position [175, 0]
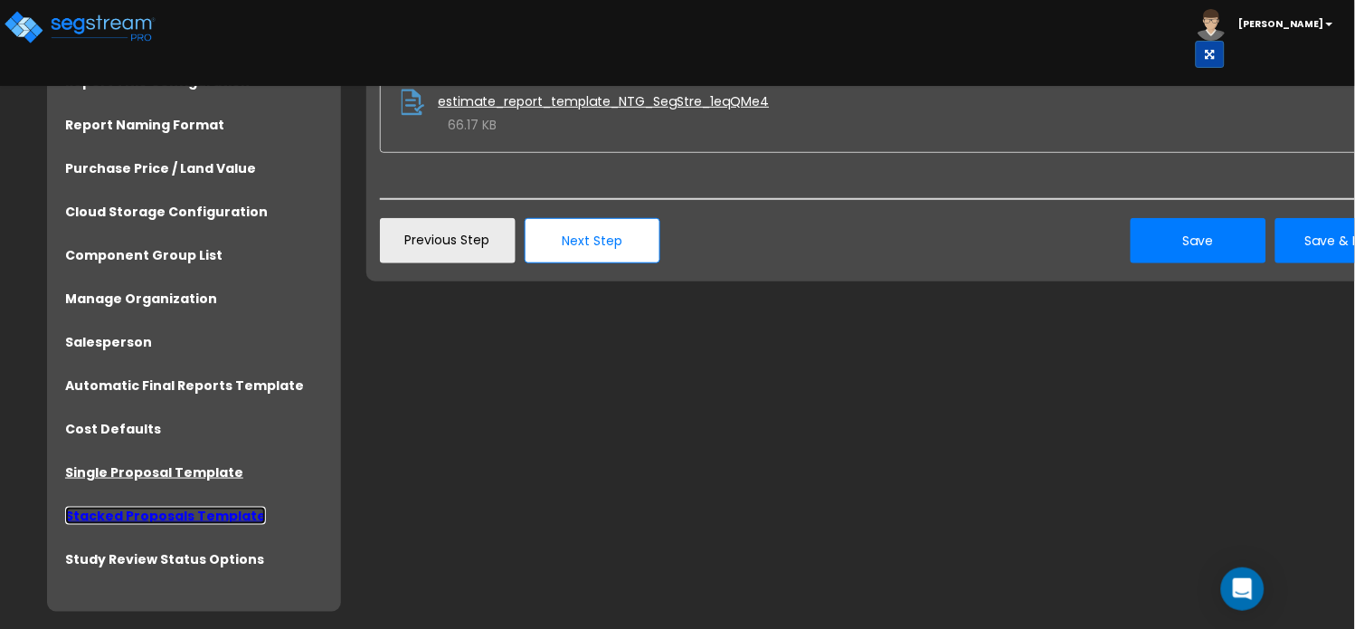
click at [191, 514] on link "Stacked Proposals Template" at bounding box center [165, 516] width 201 height 18
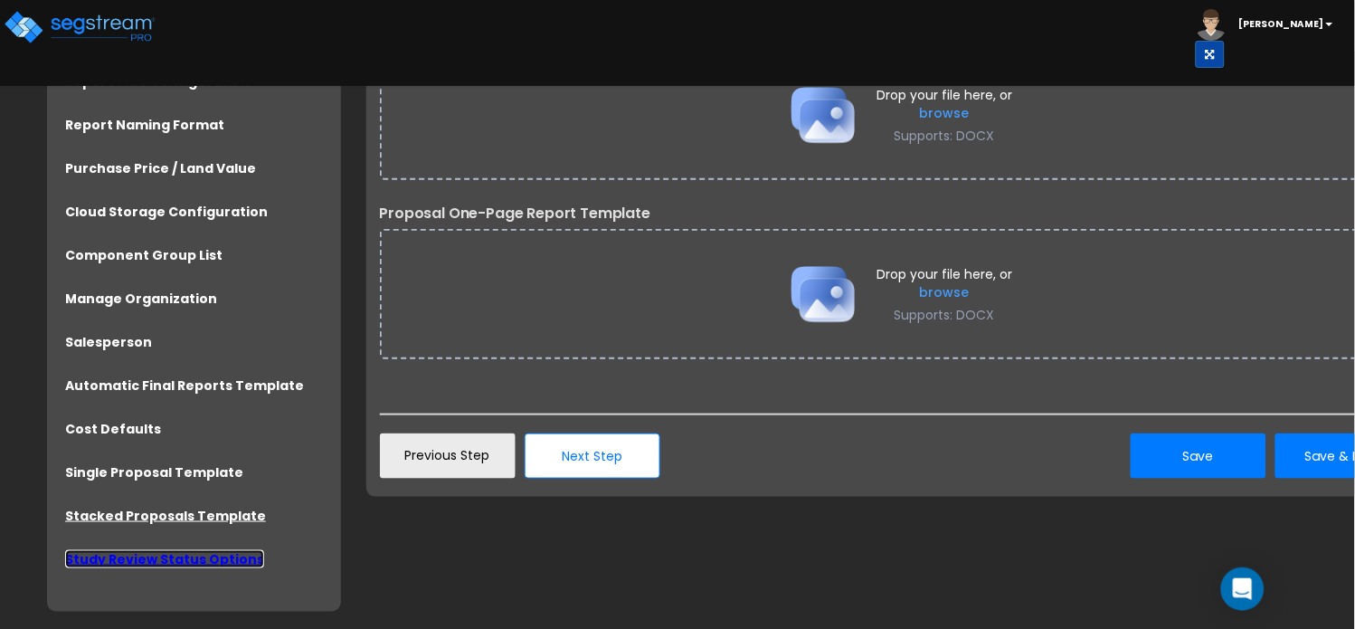
click at [195, 562] on link "Study Review Status Options" at bounding box center [164, 559] width 199 height 18
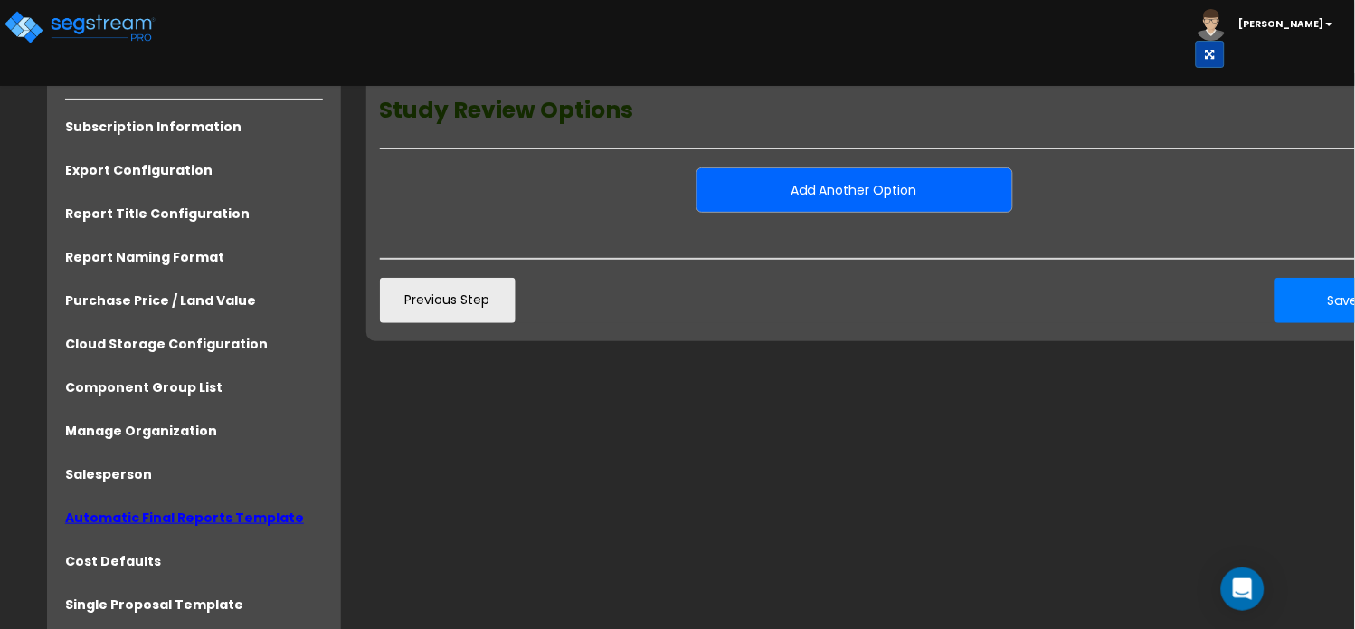
scroll to position [0, 0]
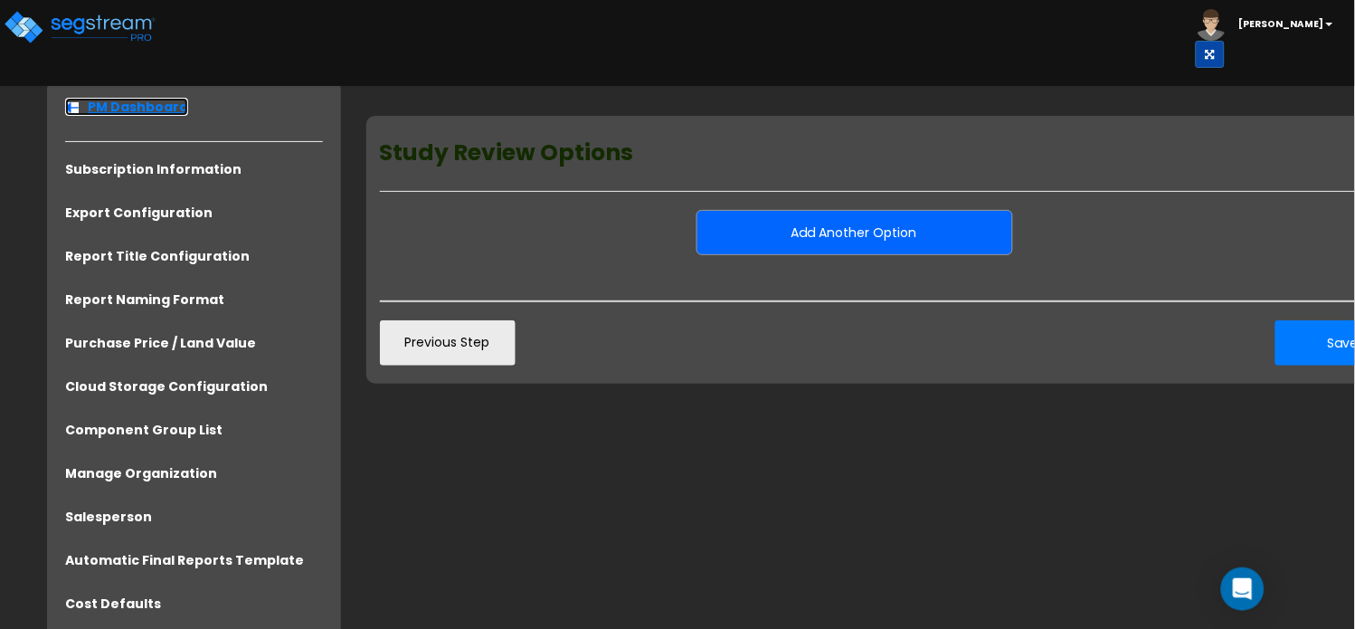
click at [154, 109] on link "PM Dashboard" at bounding box center [126, 107] width 123 height 18
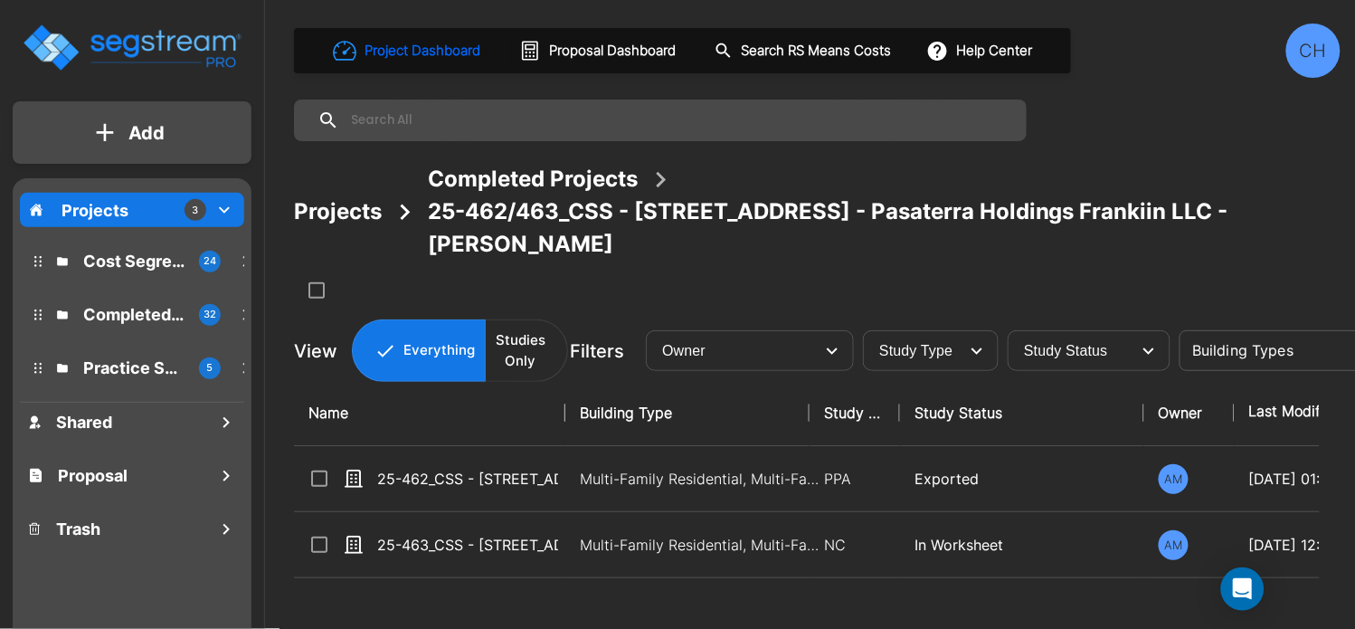
click at [1308, 52] on div "CH" at bounding box center [1313, 51] width 54 height 54
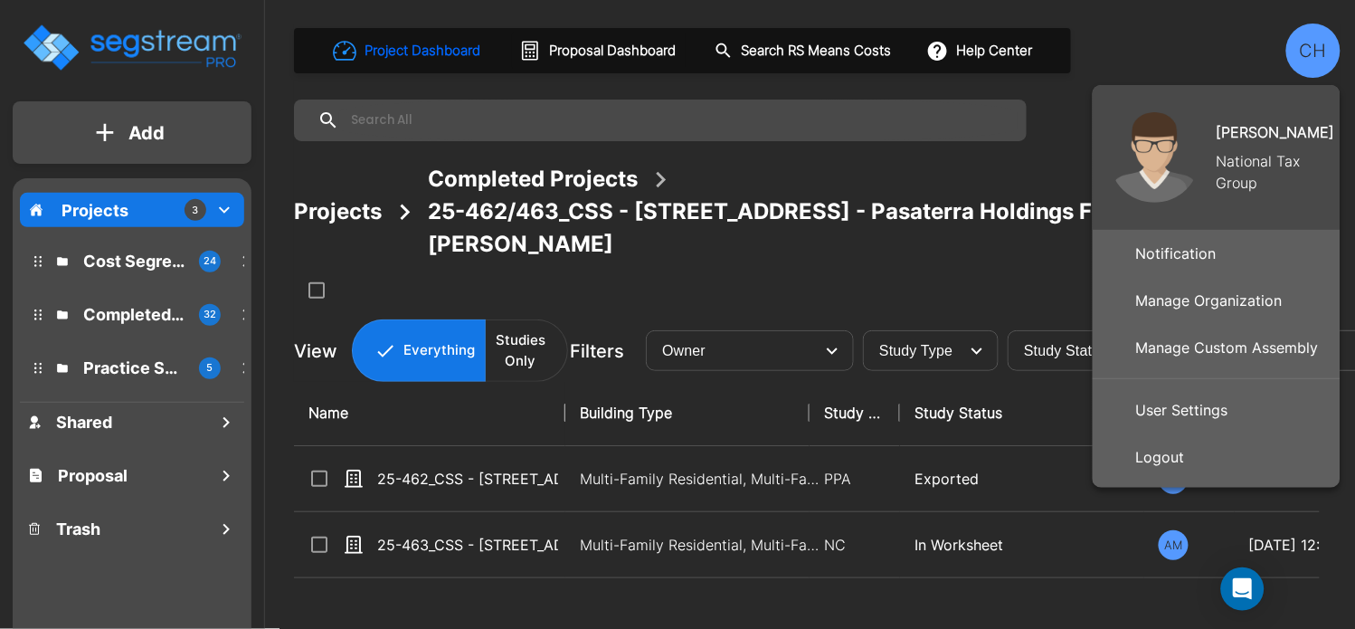
click at [1282, 350] on p "Manage Custom Assembly" at bounding box center [1227, 347] width 197 height 36
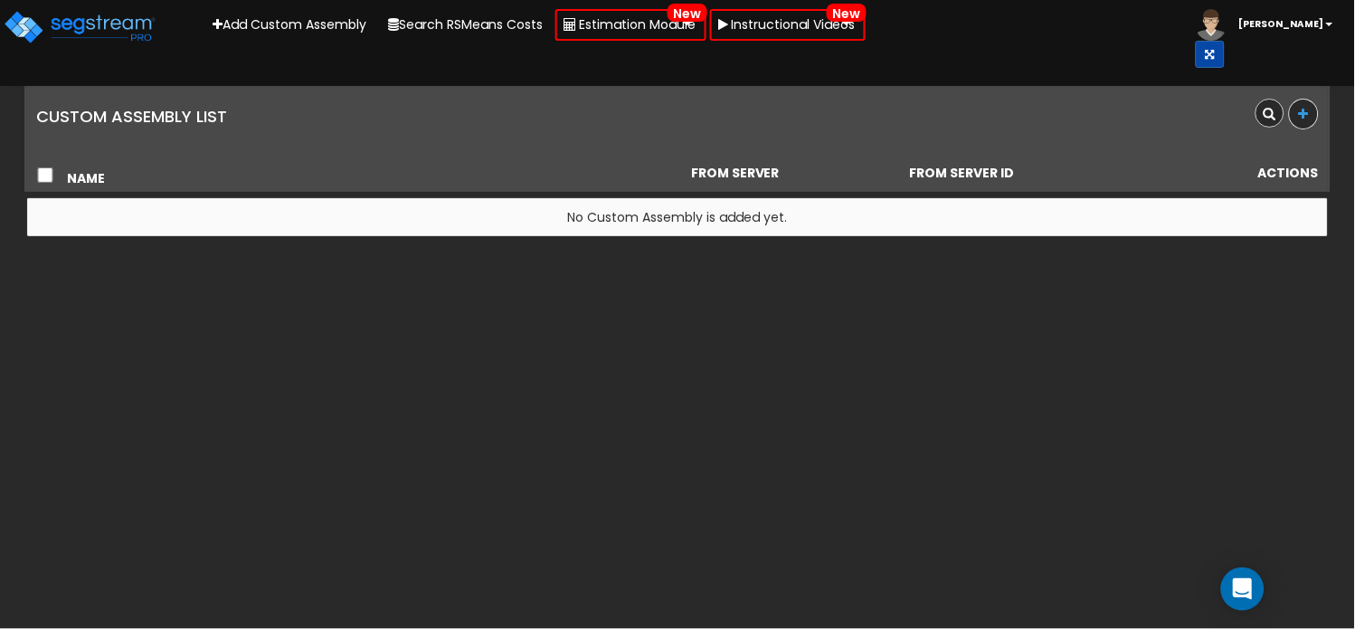
click at [1279, 27] on b "[PERSON_NAME]" at bounding box center [1281, 24] width 85 height 14
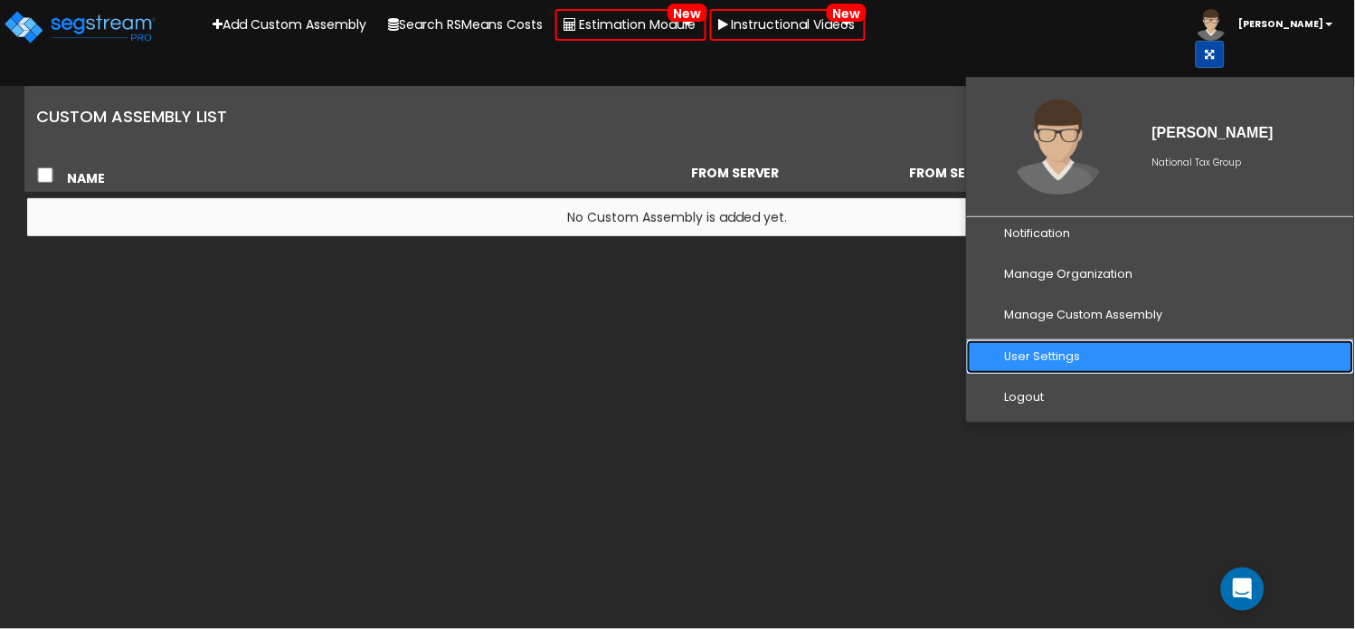
click at [1036, 340] on link "User Settings" at bounding box center [1160, 356] width 387 height 33
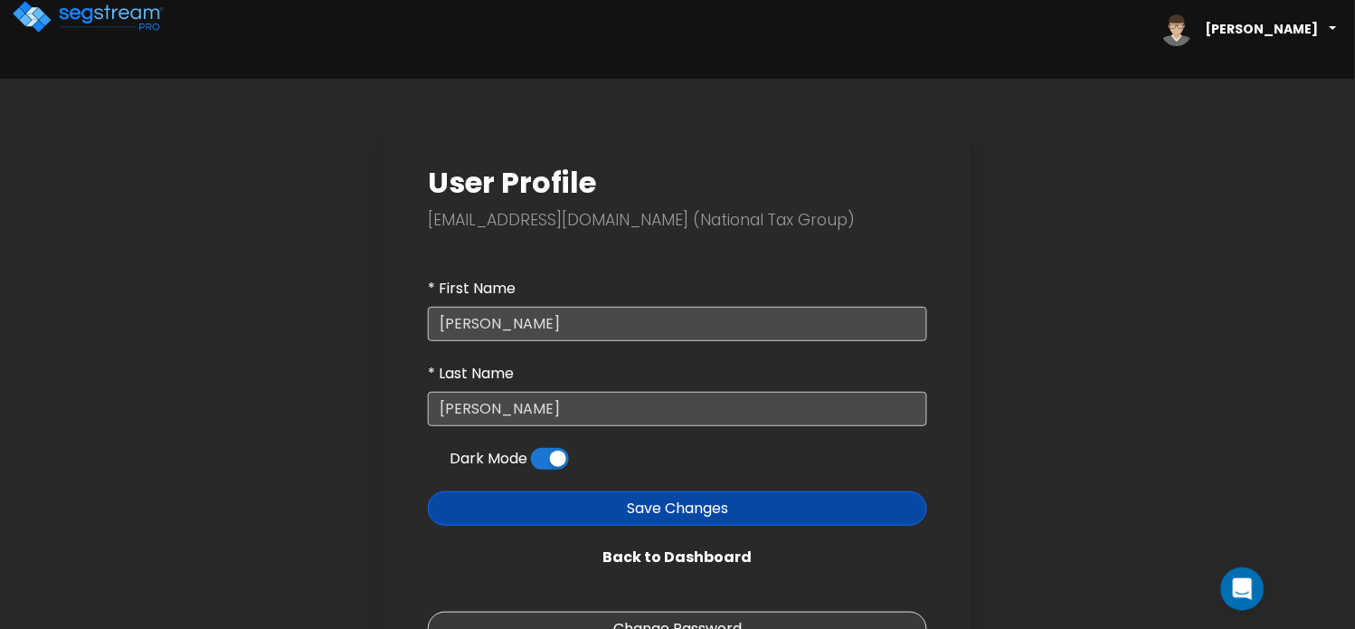
click at [1276, 30] on b "Christina" at bounding box center [1262, 29] width 113 height 18
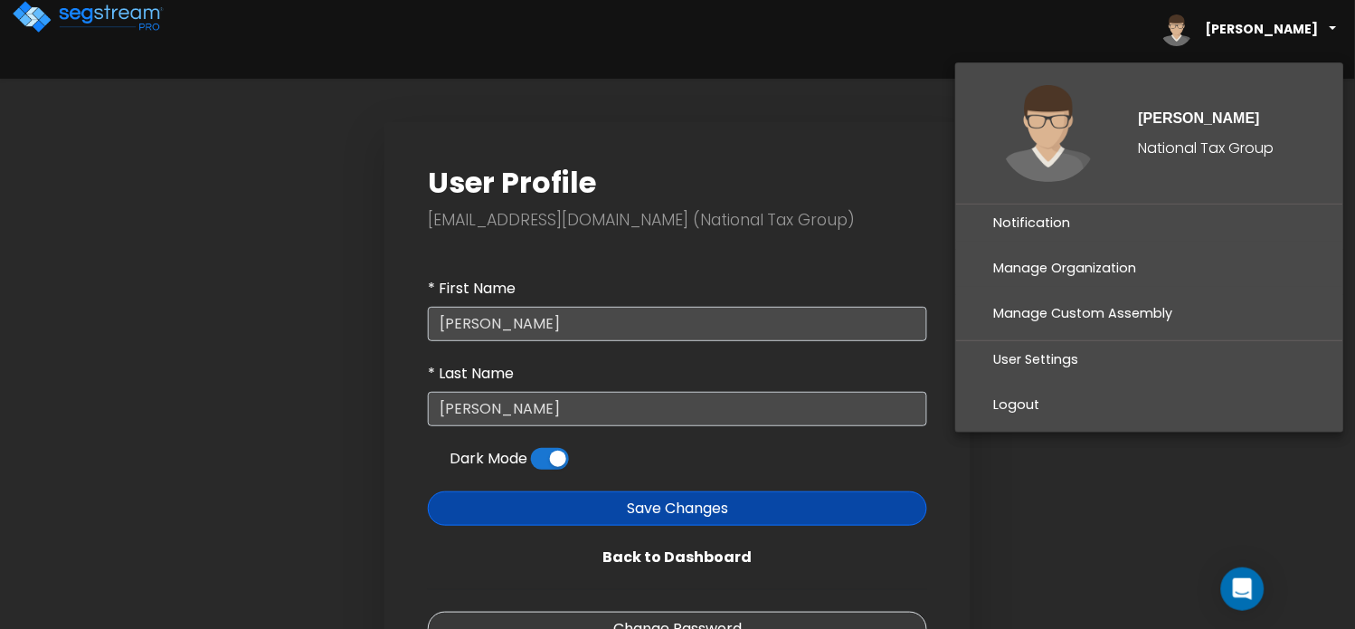
click at [1036, 275] on link "Manage Organization" at bounding box center [1149, 268] width 387 height 37
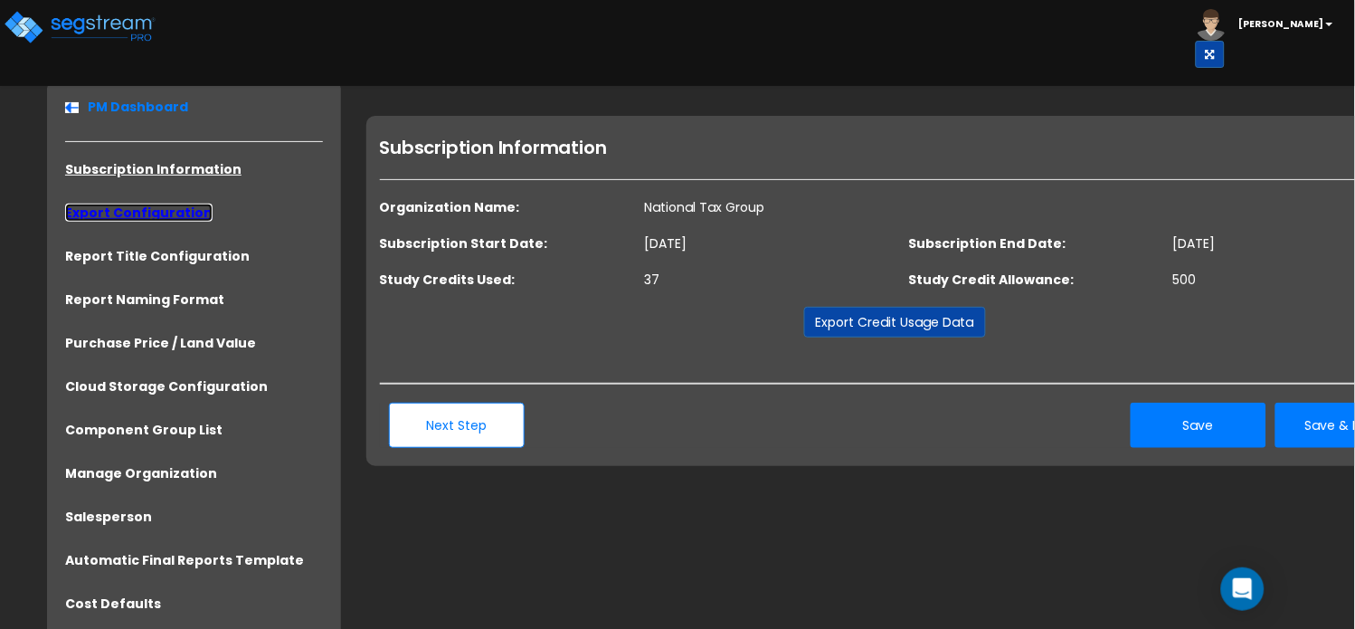
click at [157, 217] on link "Export Configuration" at bounding box center [138, 213] width 147 height 18
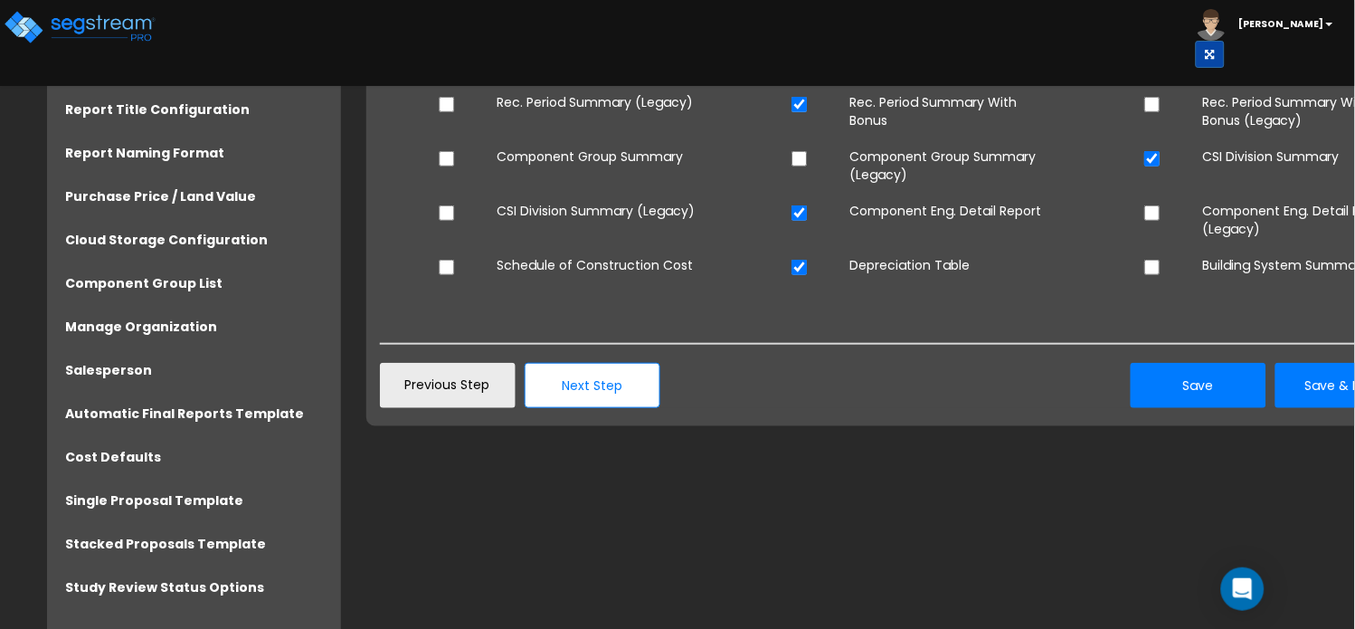
scroll to position [175, 0]
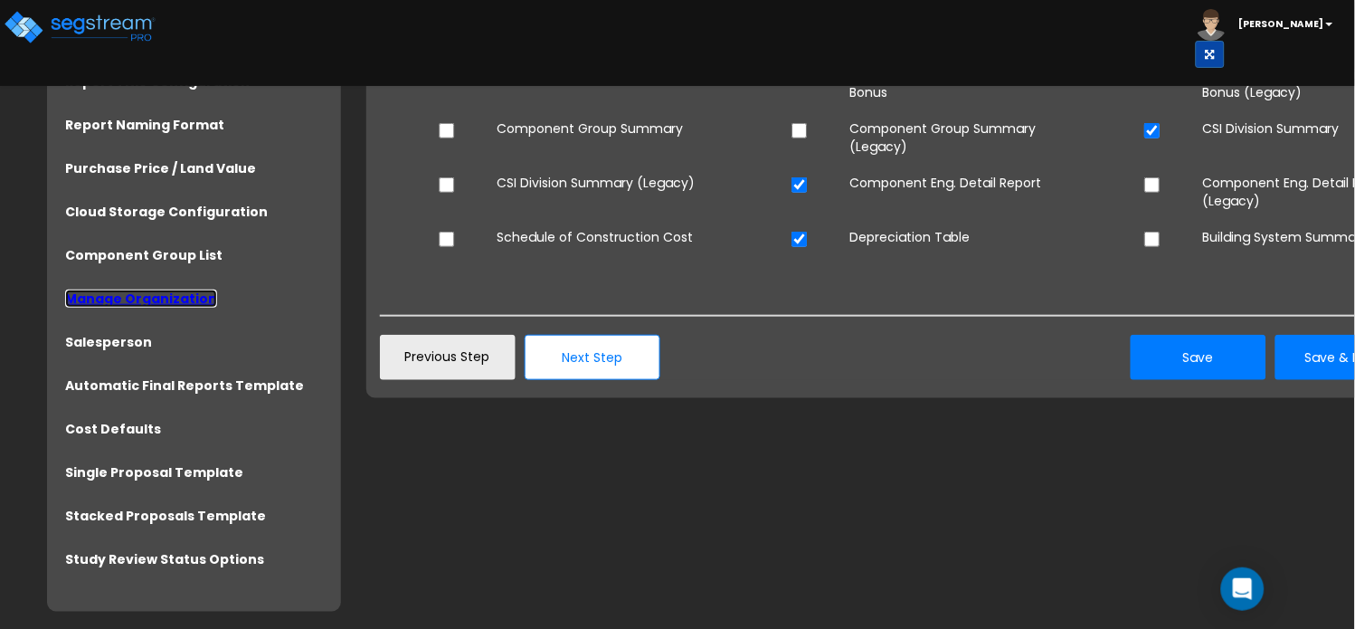
click at [161, 299] on link "Manage Organization" at bounding box center [141, 298] width 152 height 18
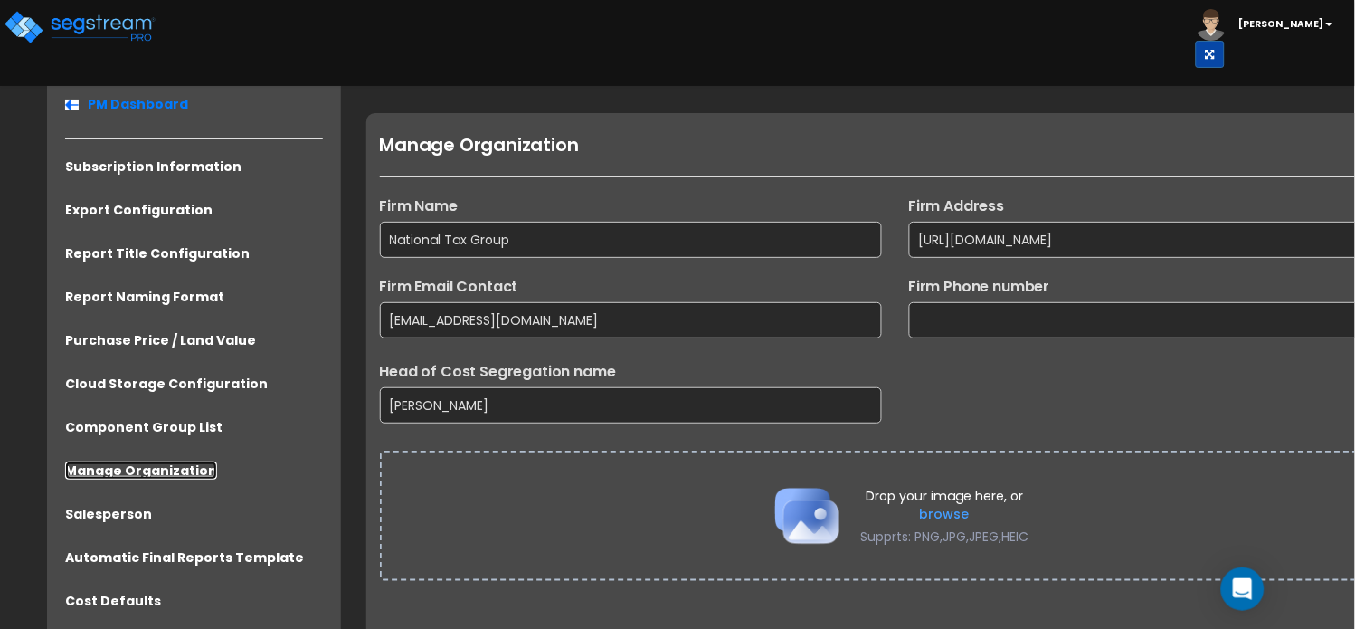
scroll to position [0, 0]
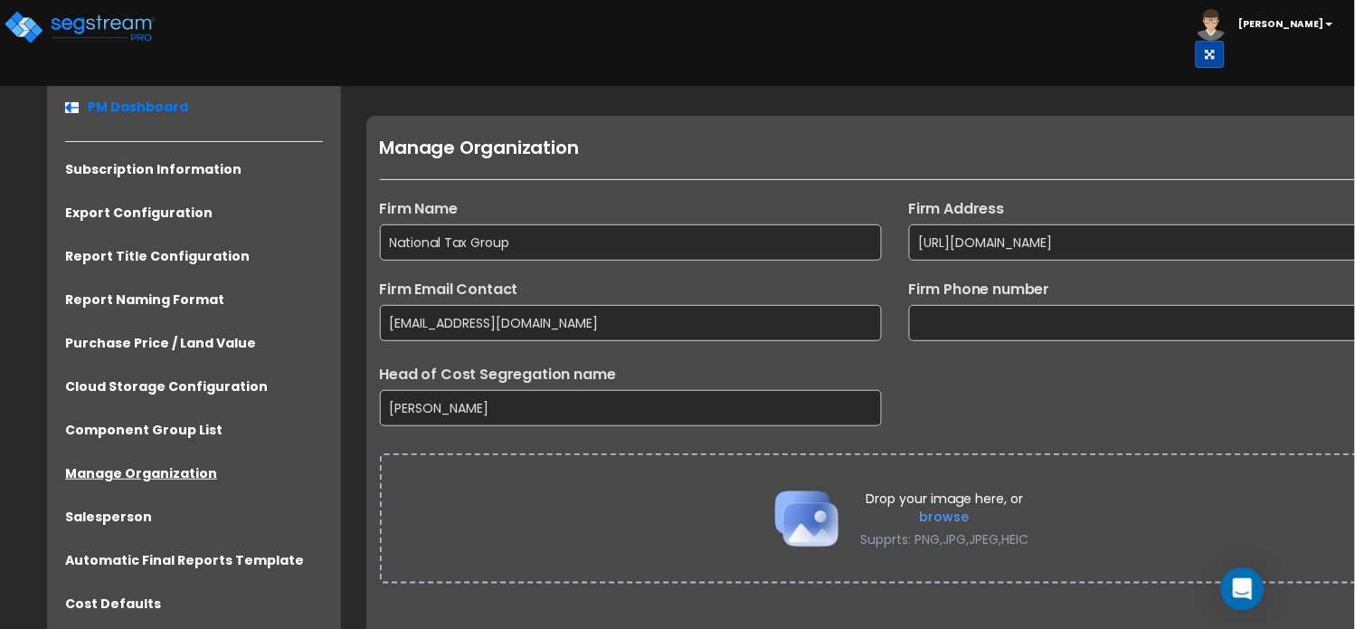
click at [1262, 29] on b "[PERSON_NAME]" at bounding box center [1281, 24] width 85 height 14
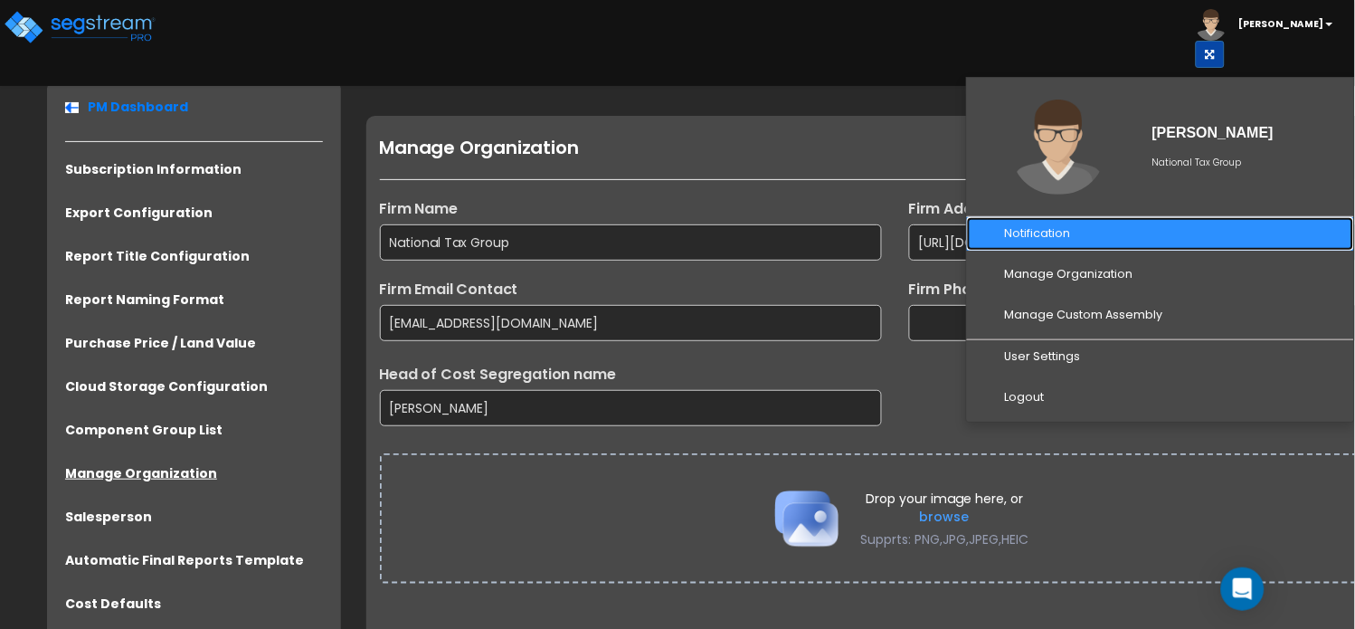
click at [973, 217] on link "Notification" at bounding box center [1160, 233] width 387 height 33
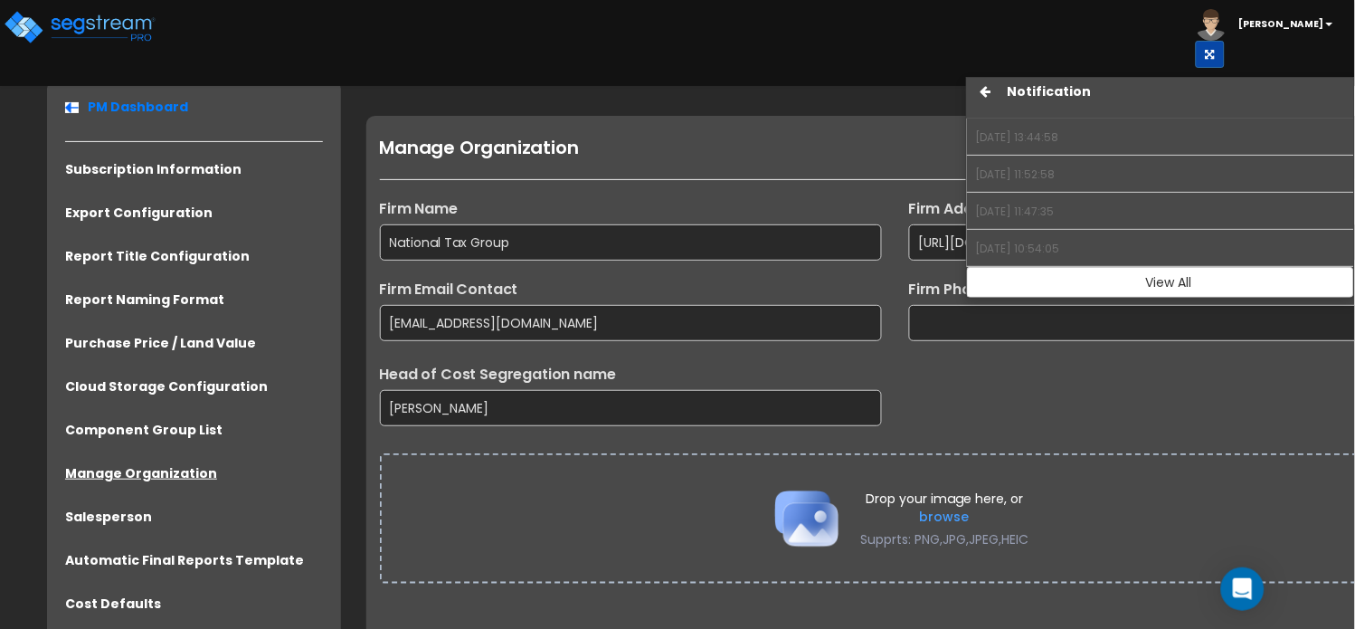
click at [884, 78] on html "Toggle navigation [PERSON_NAME] x x" at bounding box center [677, 402] width 1355 height 804
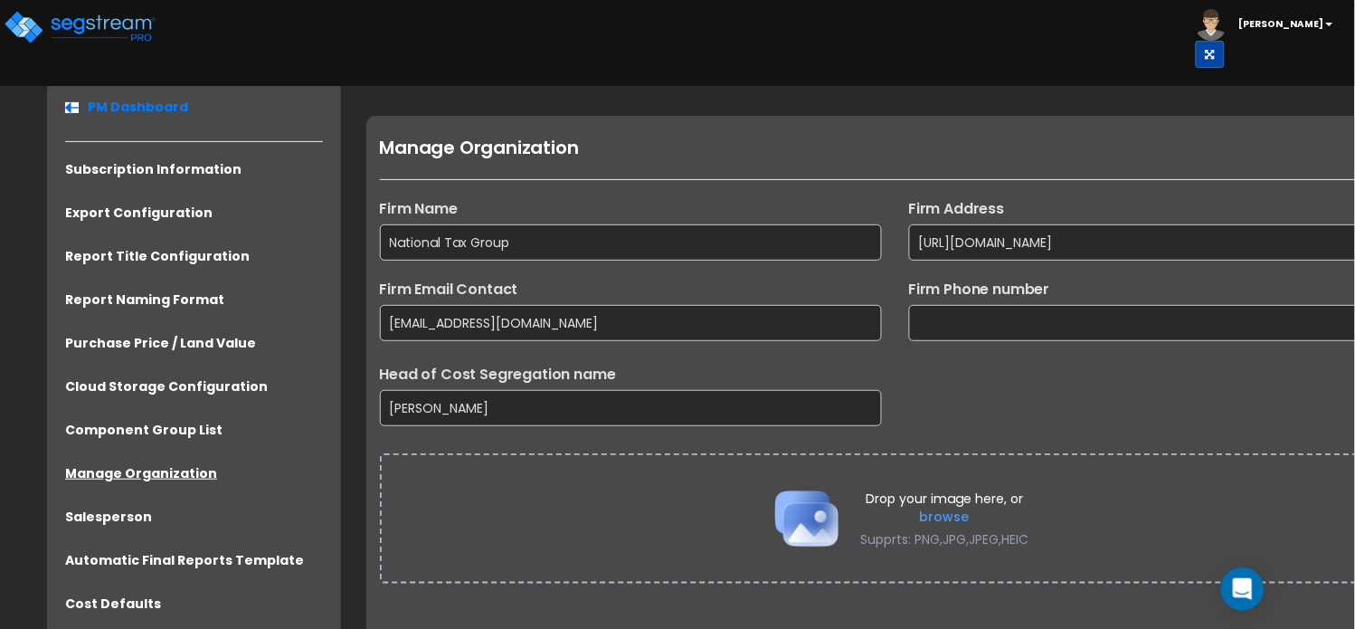
click at [1291, 28] on span "[PERSON_NAME]" at bounding box center [1266, 22] width 140 height 15
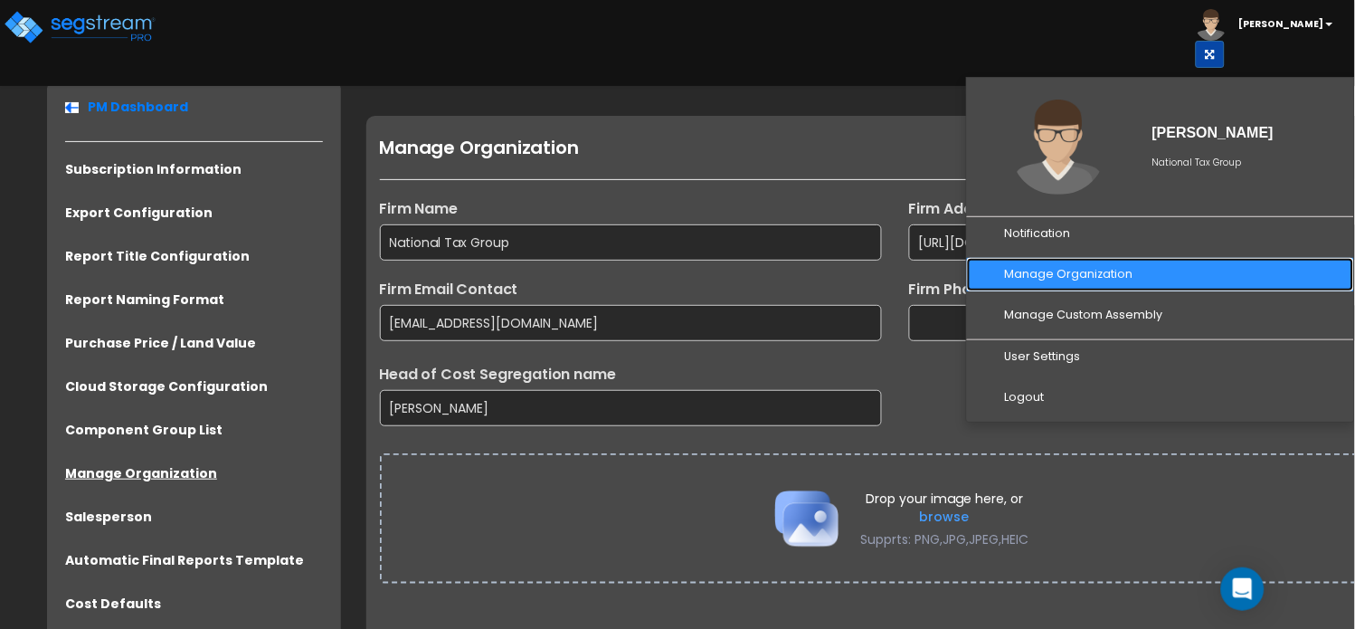
click at [1049, 258] on link "Manage Organization" at bounding box center [1160, 274] width 387 height 33
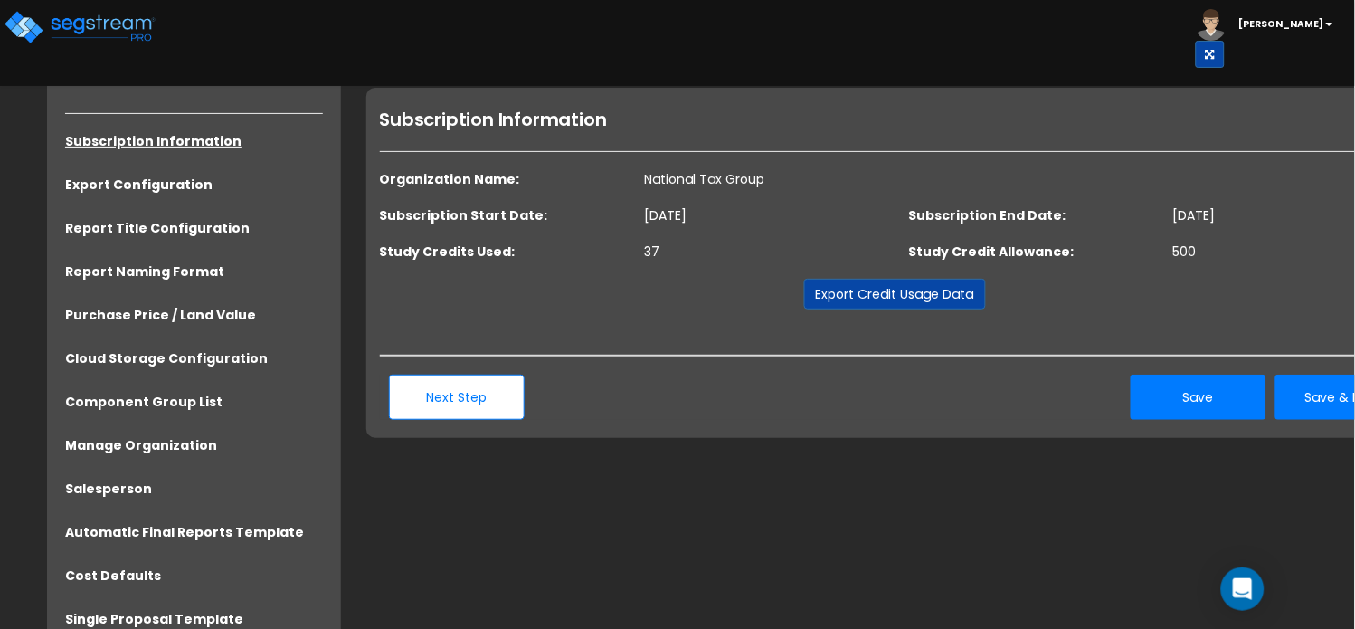
scroll to position [54, 0]
